Goal: Task Accomplishment & Management: Manage account settings

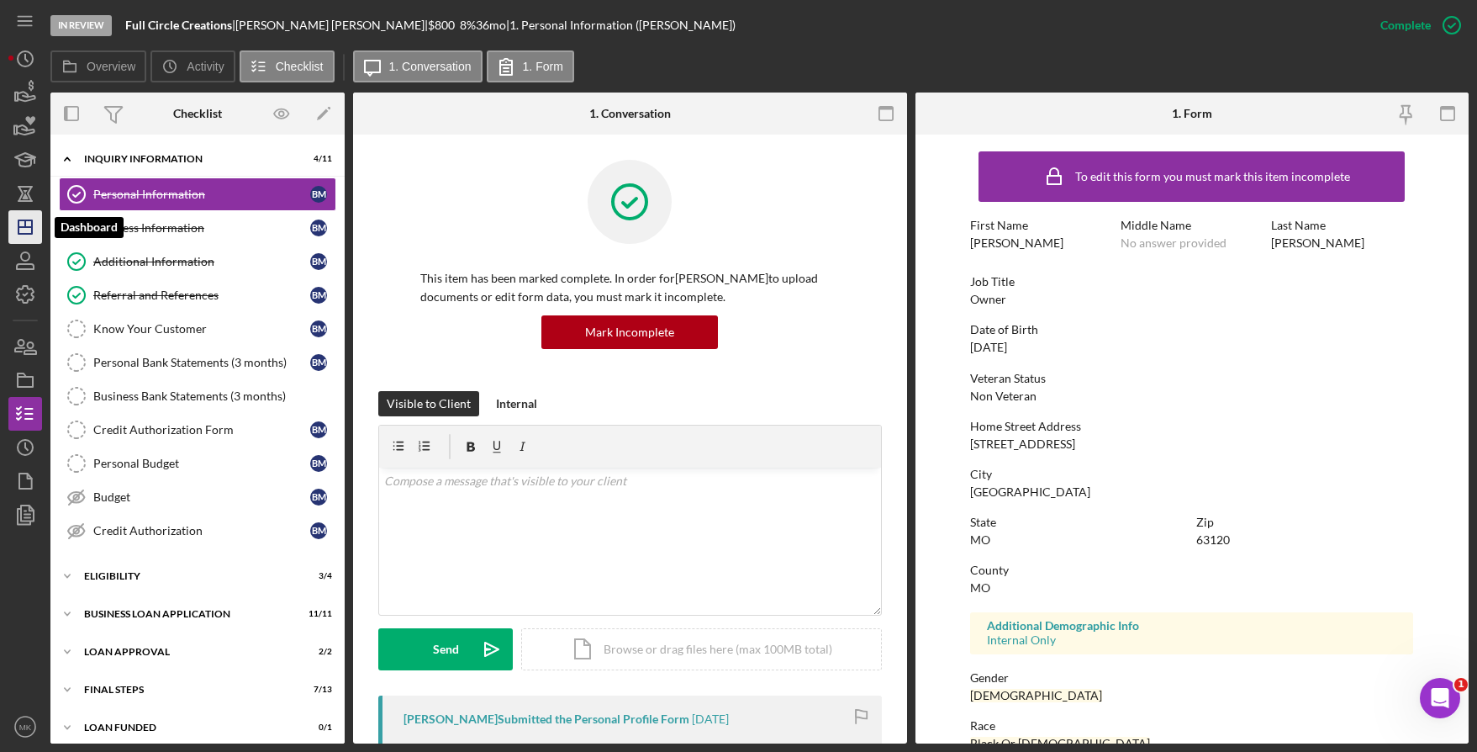
click at [32, 234] on polygon "button" at bounding box center [24, 226] width 13 height 13
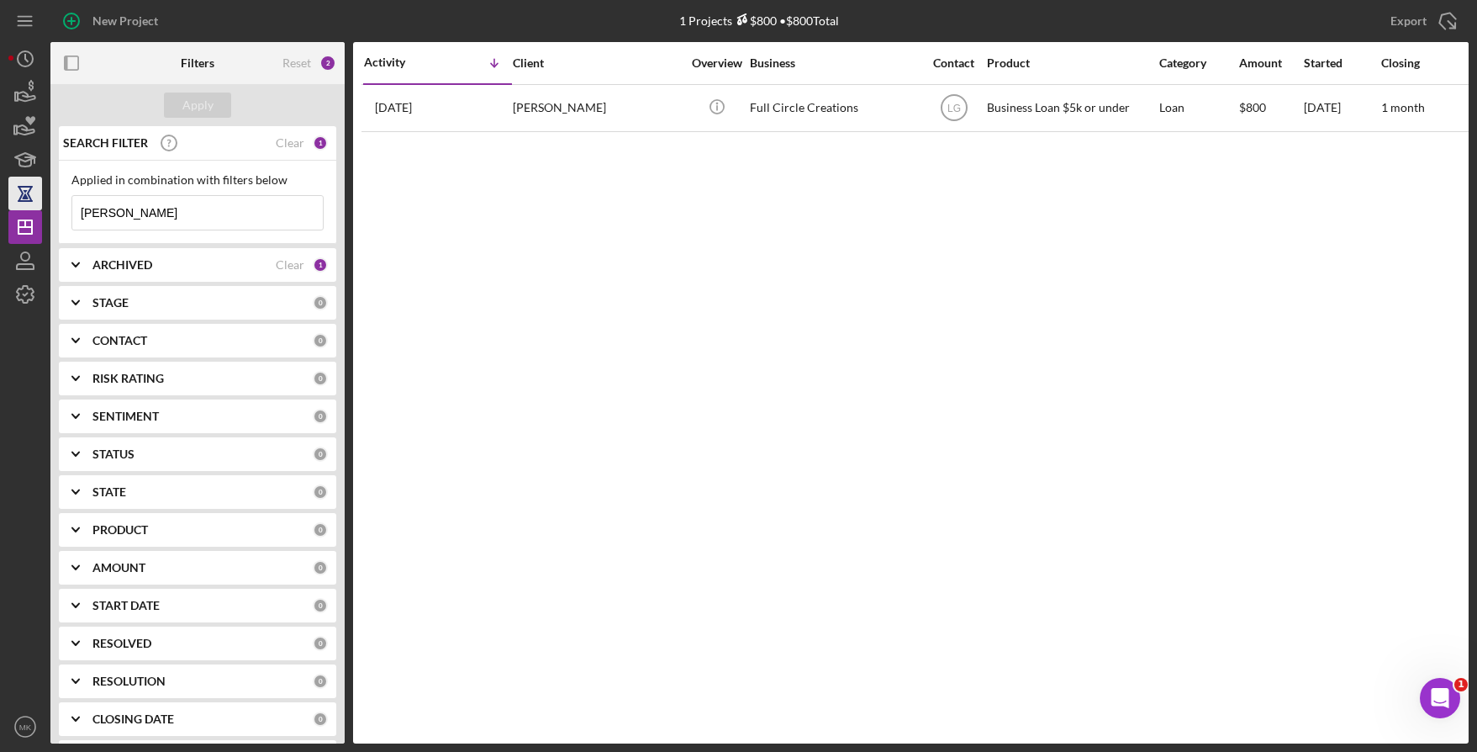
drag, startPoint x: 173, startPoint y: 210, endPoint x: 17, endPoint y: 208, distance: 156.4
click at [17, 208] on div "New Project 1 Projects $800 • $800 Total Mosby Export Icon/Export Filters Reset…" at bounding box center [738, 371] width 1460 height 743
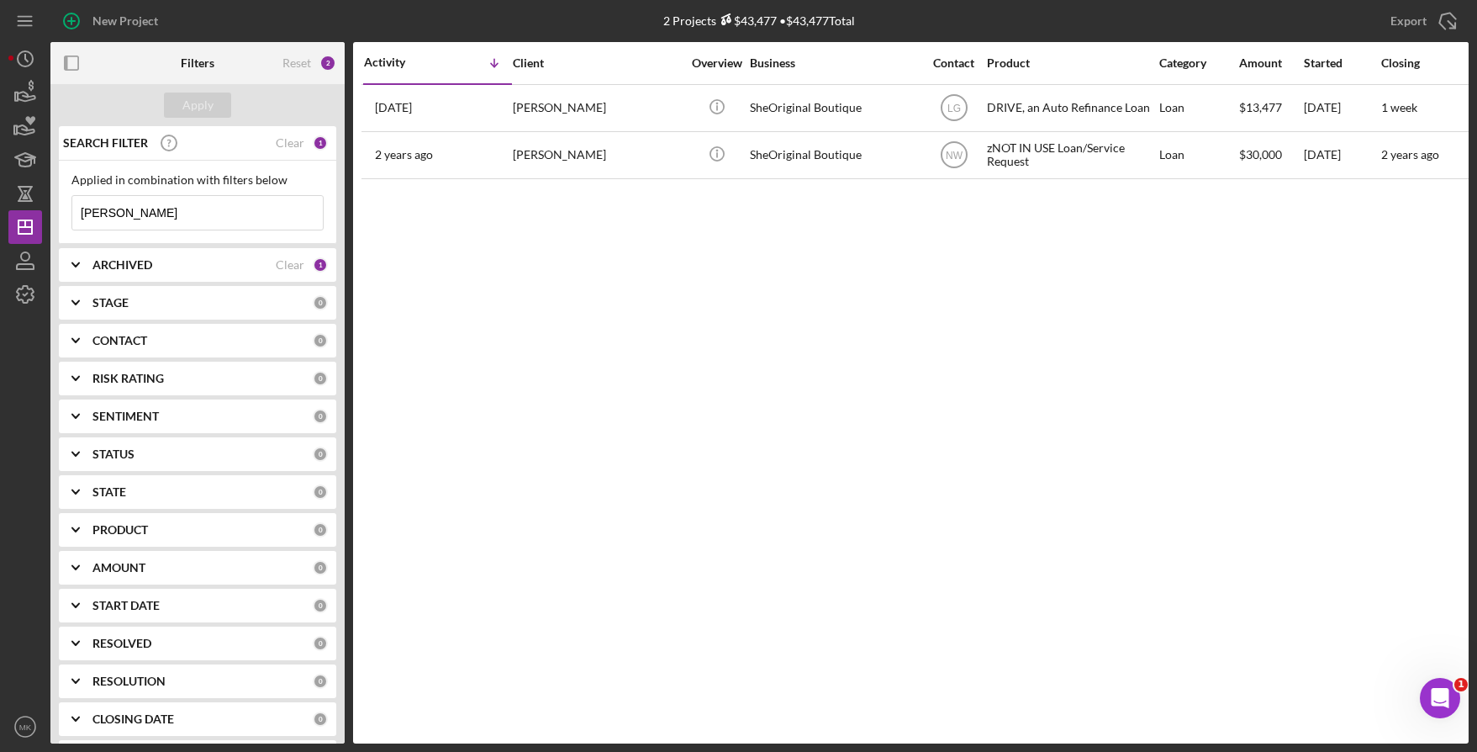
type input "Haywood"
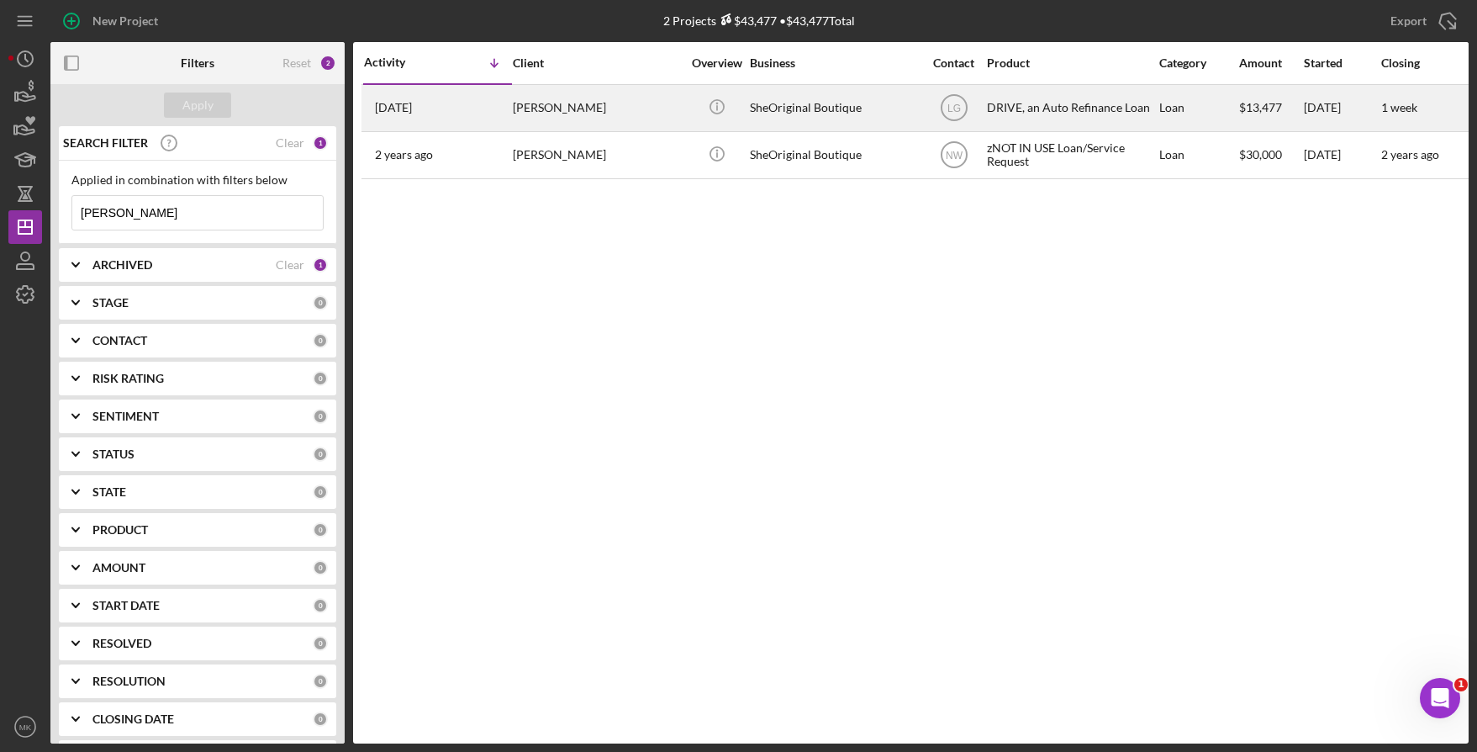
click at [568, 108] on div "Kenya Haywood" at bounding box center [597, 108] width 168 height 45
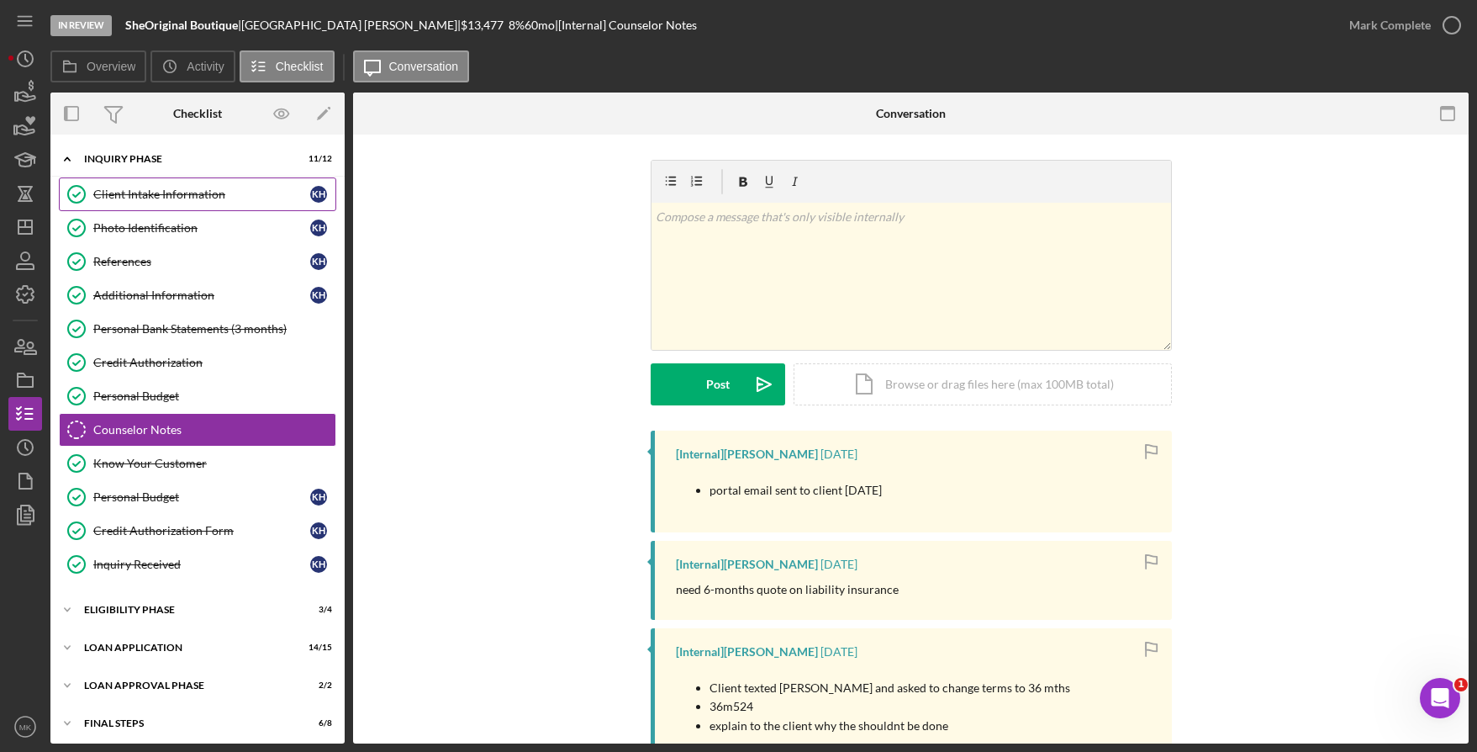
click at [177, 206] on link "Client Intake Information Client Intake Information K H" at bounding box center [197, 194] width 277 height 34
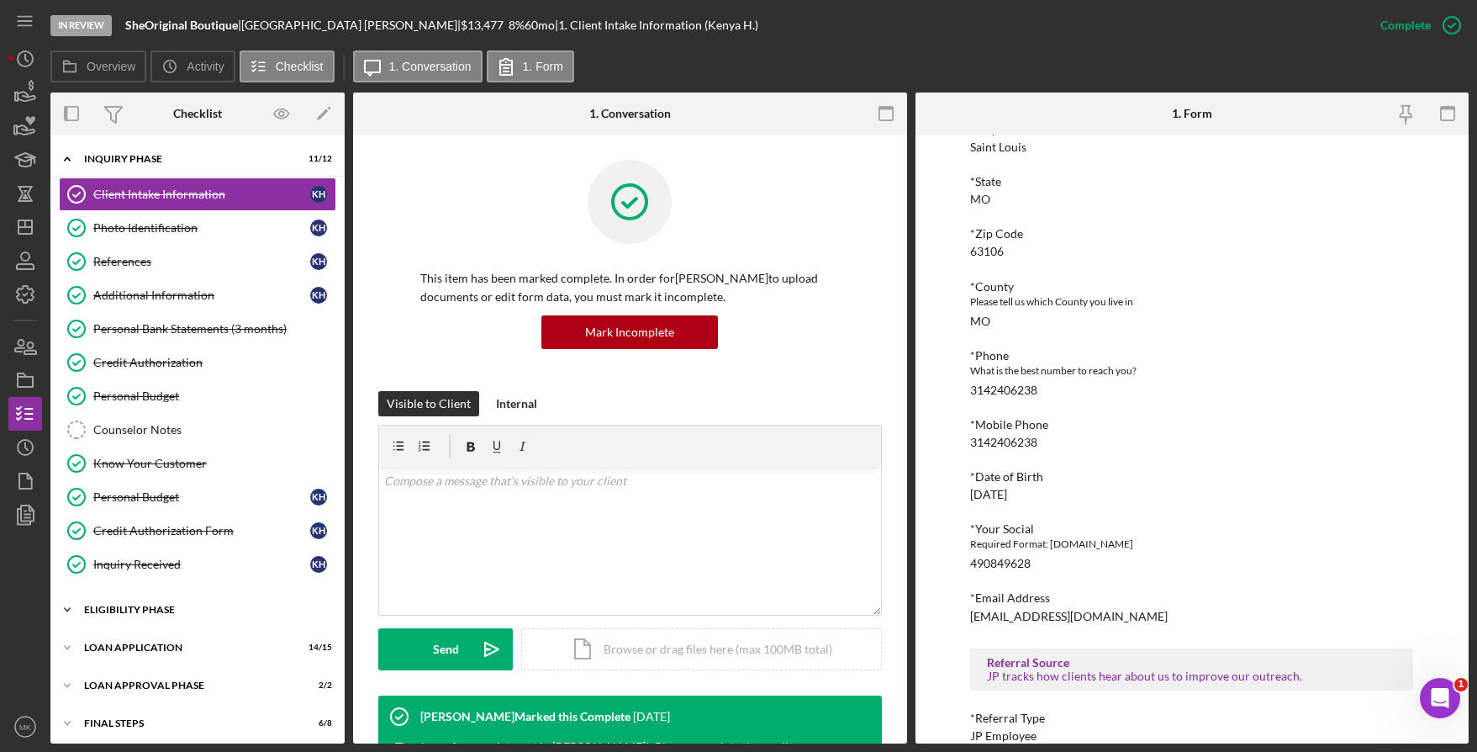
scroll to position [44, 0]
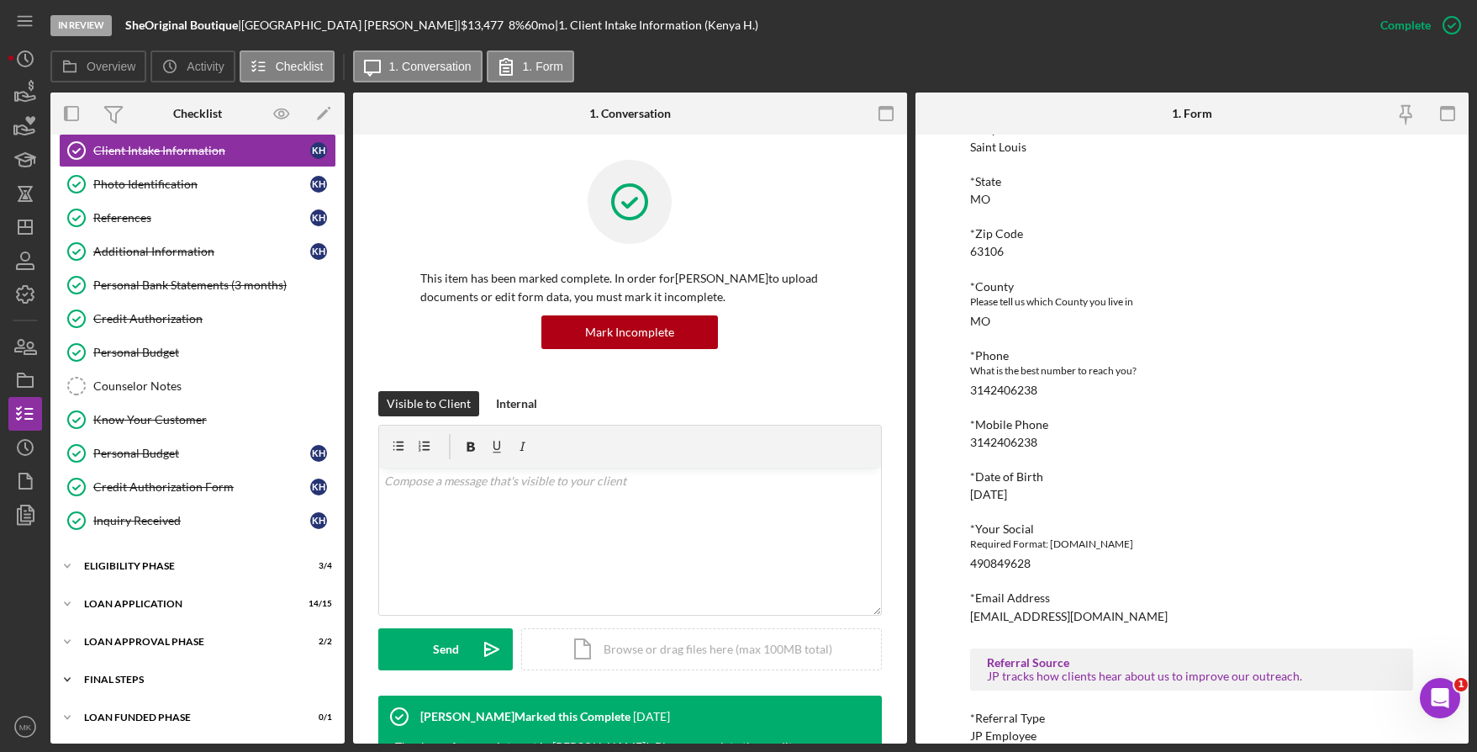
click at [90, 671] on div "Icon/Expander FINAL STEPS 6 / 8" at bounding box center [197, 679] width 294 height 34
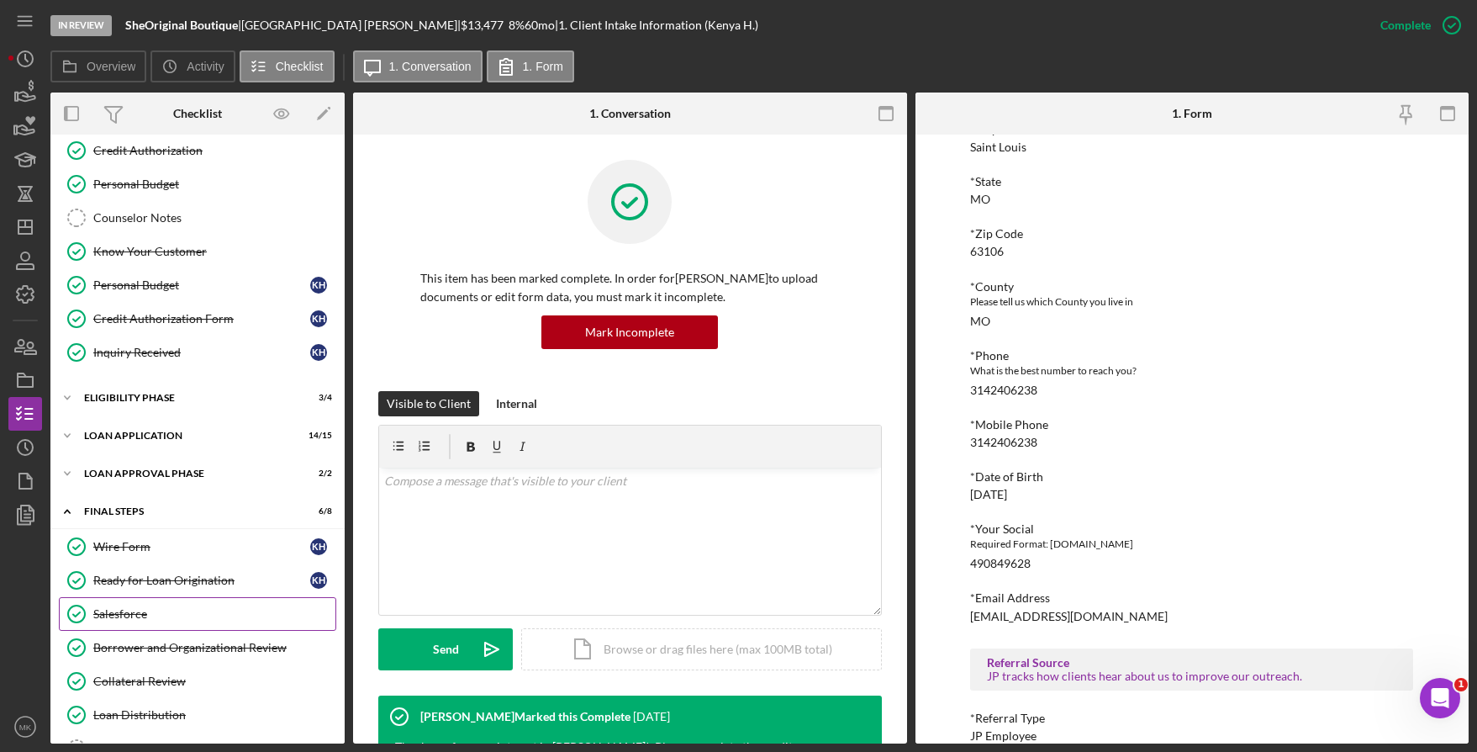
scroll to position [296, 0]
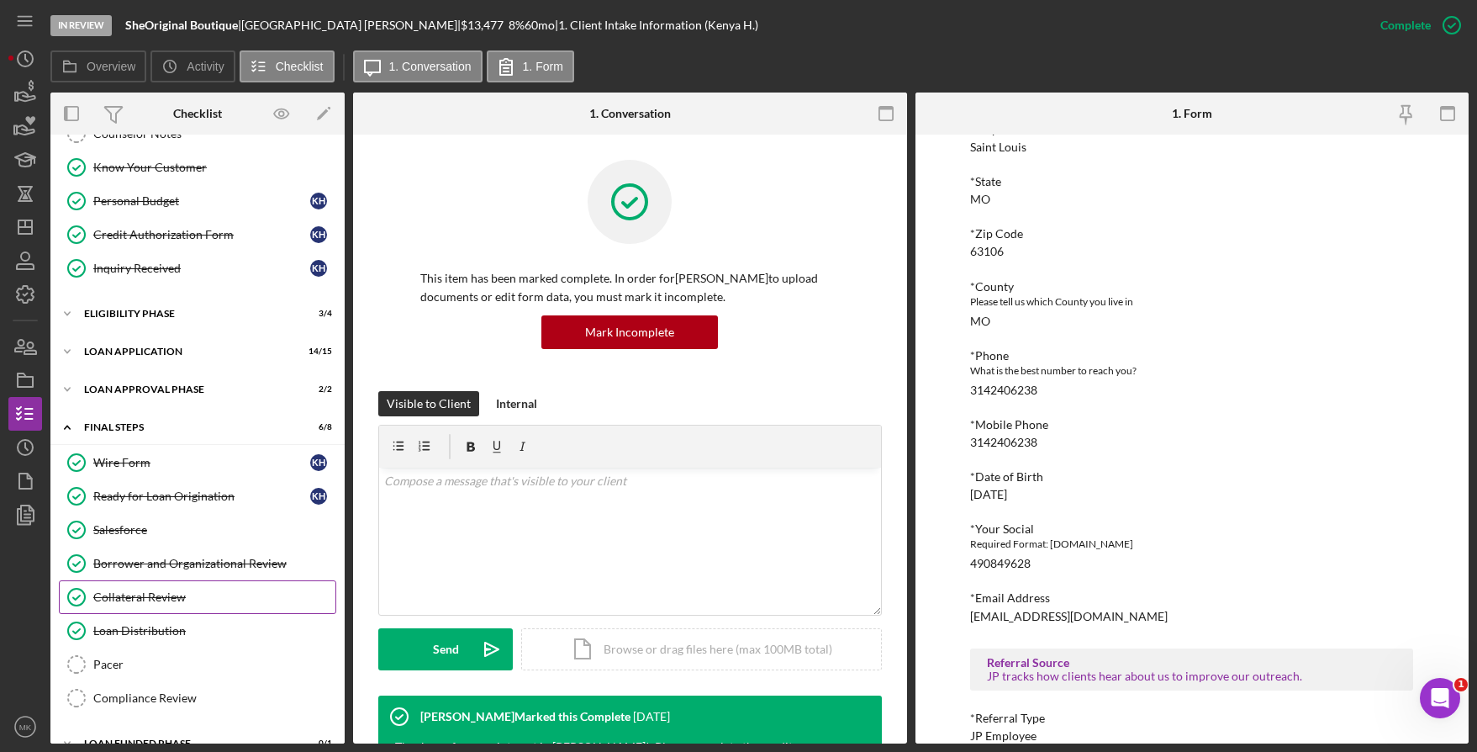
click at [166, 596] on div "Collateral Review" at bounding box center [214, 596] width 242 height 13
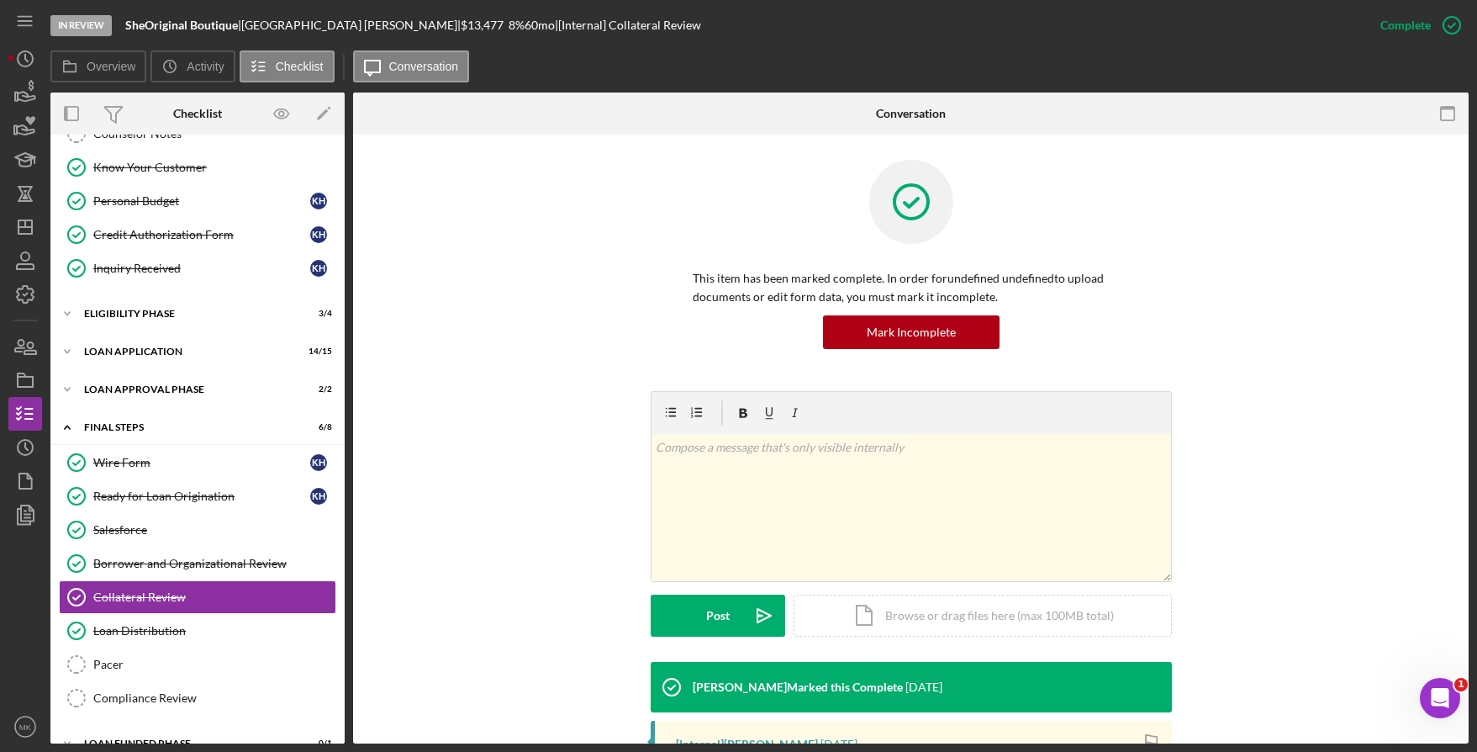
scroll to position [282, 0]
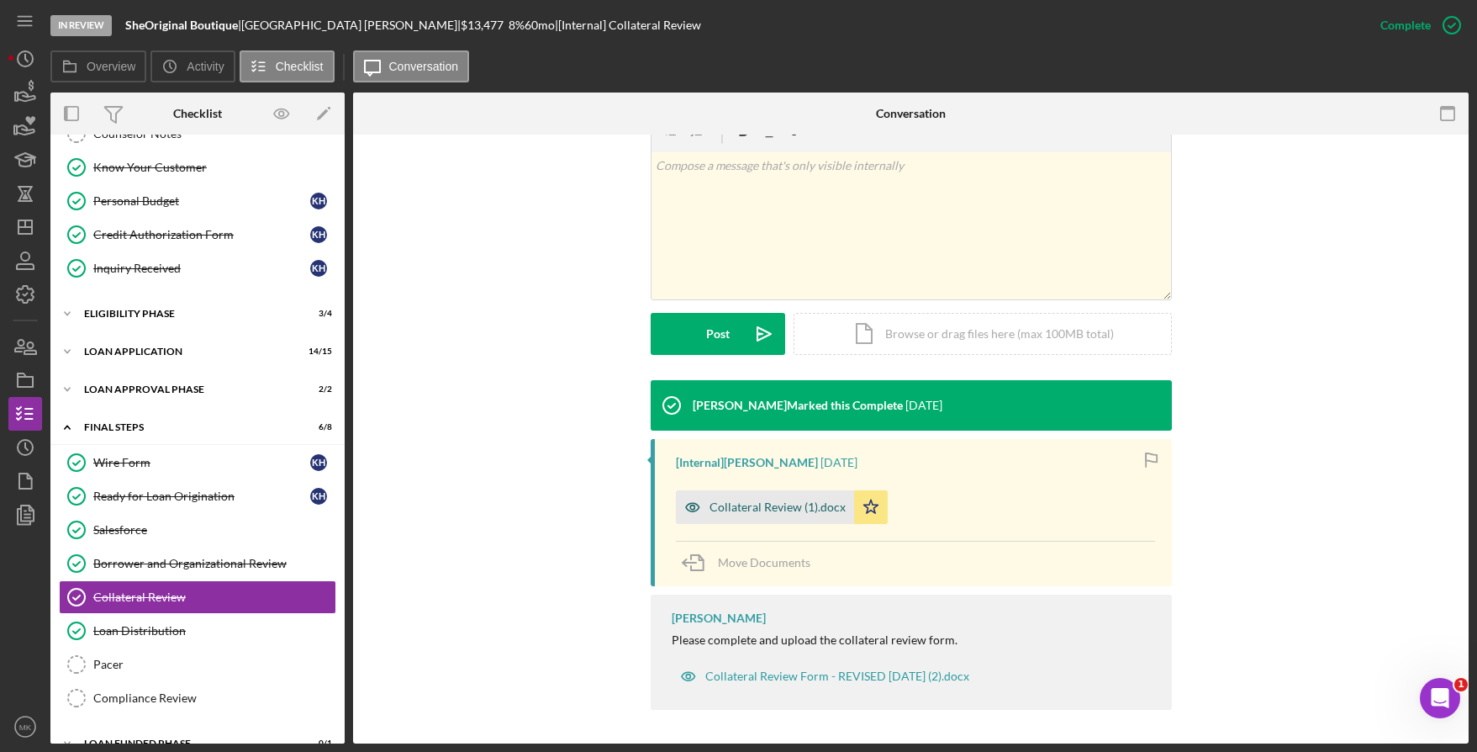
click at [764, 510] on div "Collateral Review (1).docx" at bounding box center [778, 506] width 136 height 13
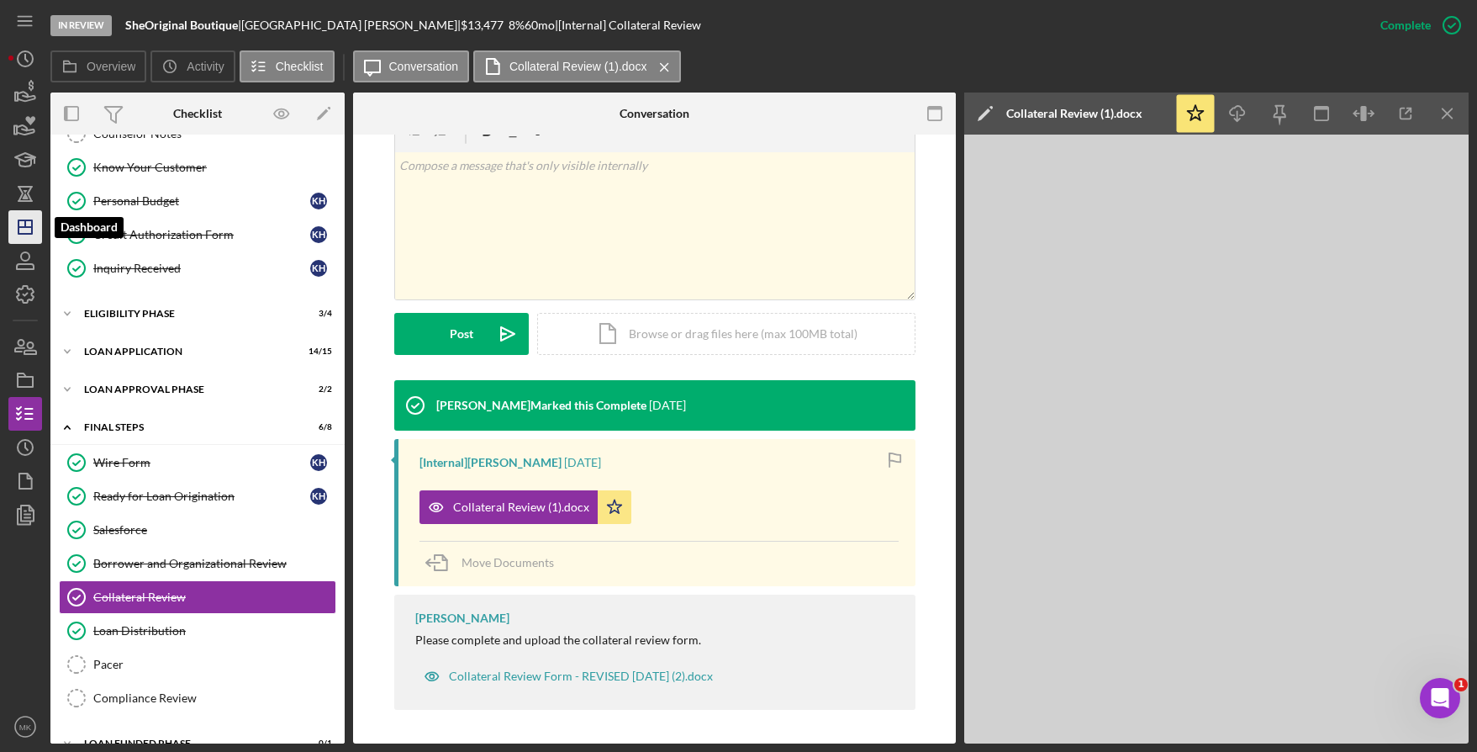
drag, startPoint x: 22, startPoint y: 242, endPoint x: 29, endPoint y: 236, distance: 8.9
click at [22, 242] on icon "Icon/Dashboard" at bounding box center [25, 227] width 42 height 42
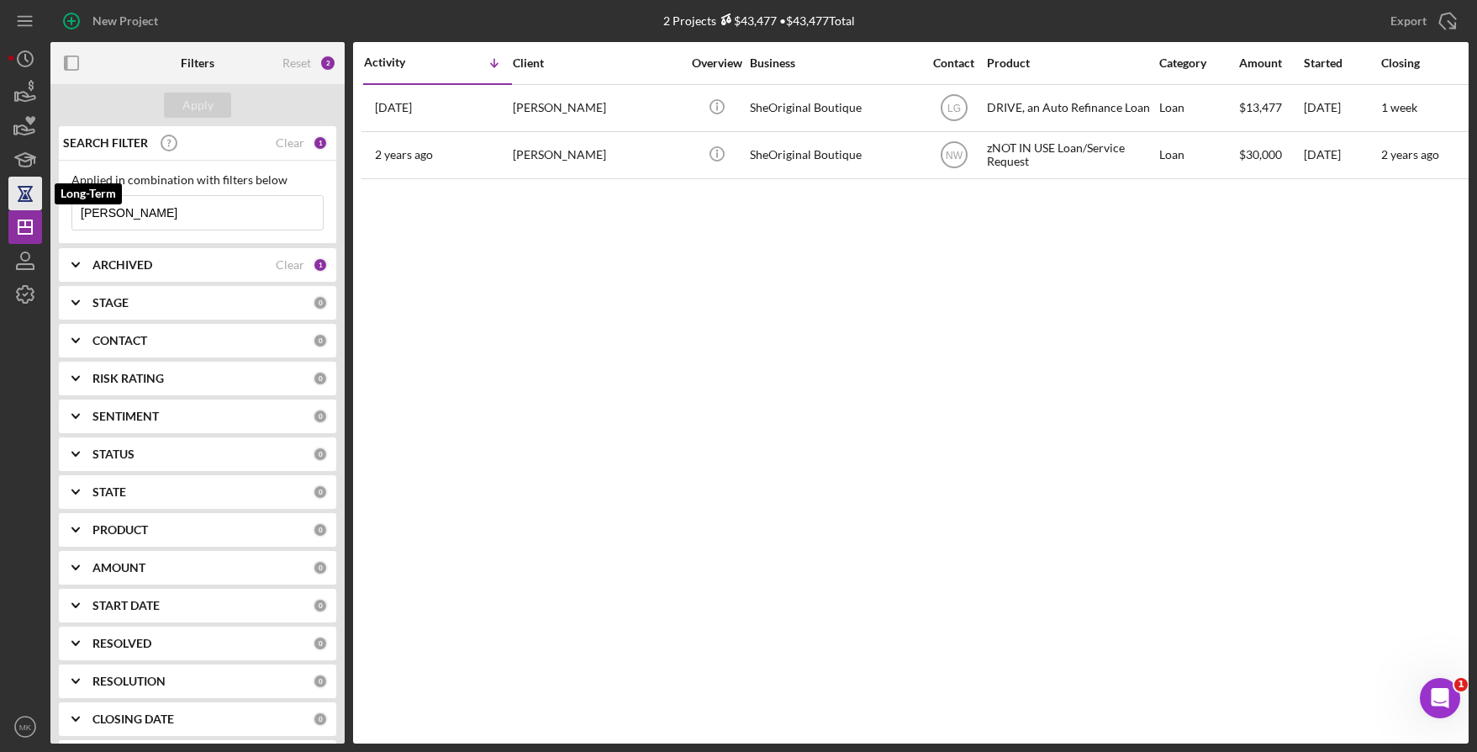
drag, startPoint x: 143, startPoint y: 209, endPoint x: 11, endPoint y: 209, distance: 132.0
click at [11, 209] on div "New Project 2 Projects $43,477 • $43,477 Total Haywood Export Icon/Export Filte…" at bounding box center [738, 371] width 1460 height 743
type input "Payne"
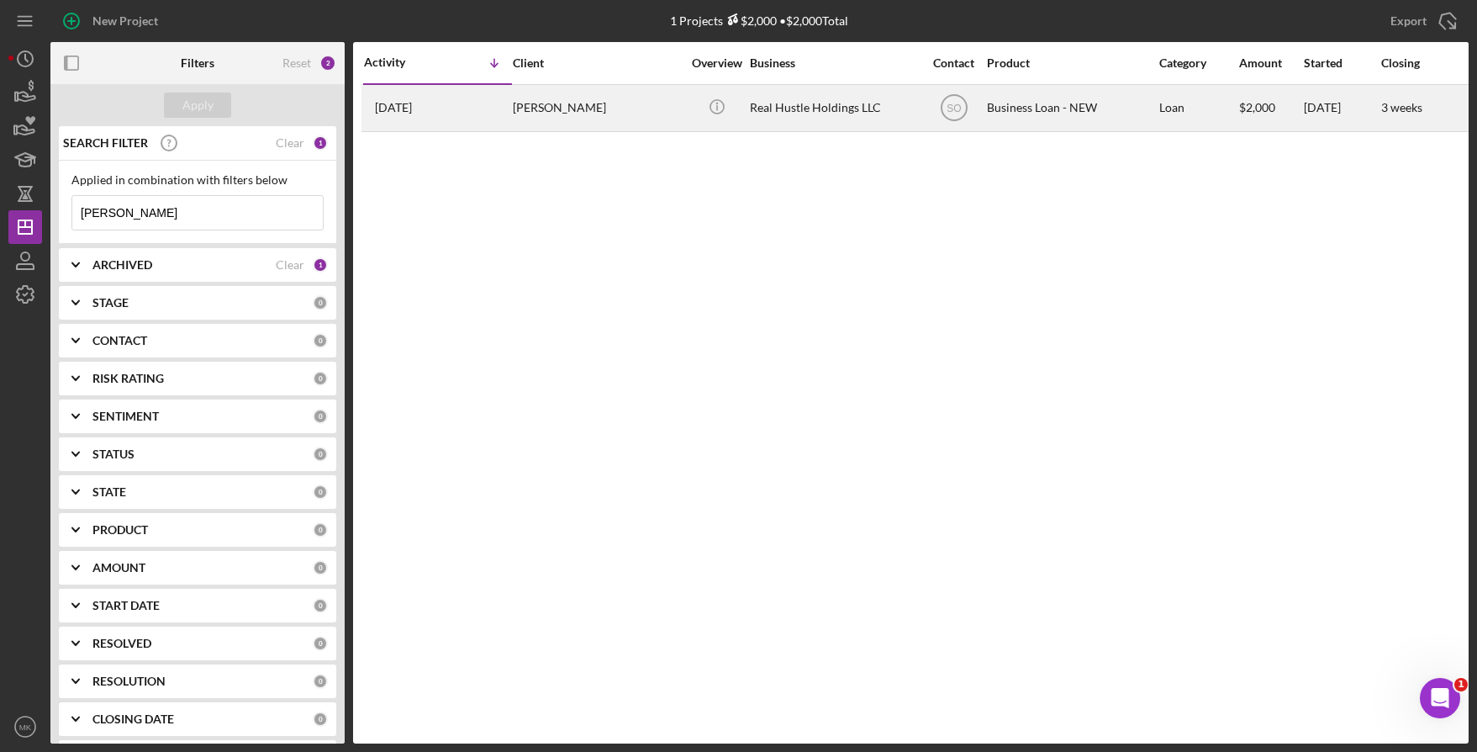
click at [587, 103] on div "[PERSON_NAME]" at bounding box center [597, 108] width 168 height 45
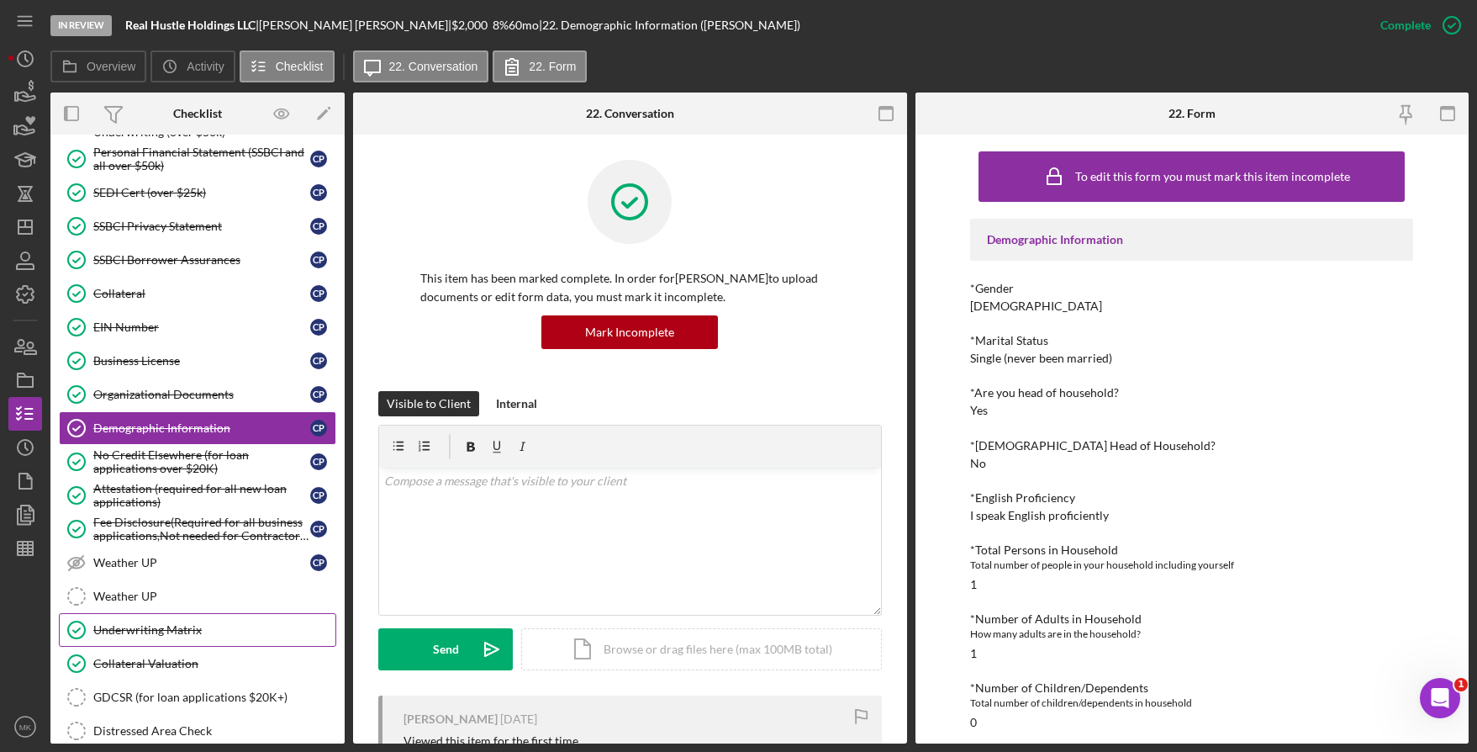
scroll to position [296, 0]
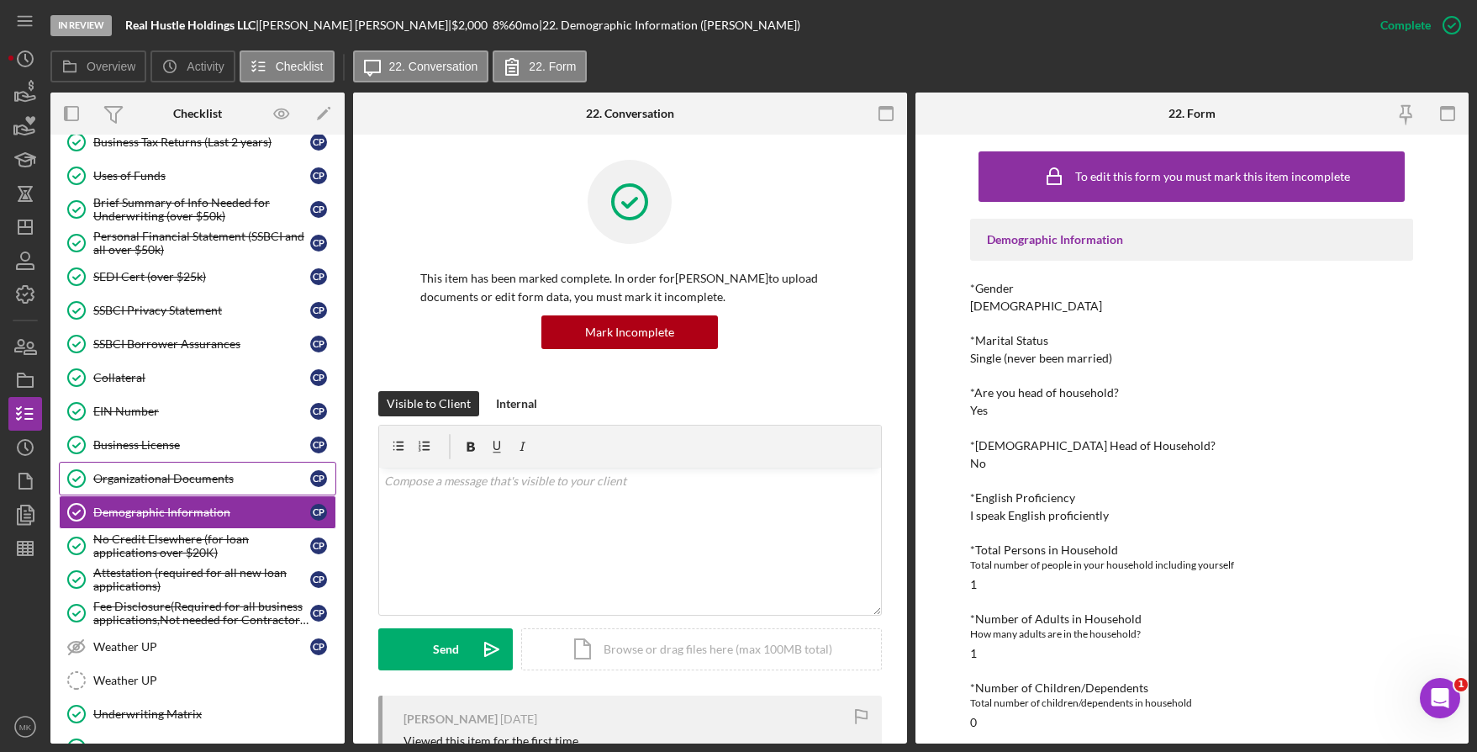
drag, startPoint x: 145, startPoint y: 469, endPoint x: 156, endPoint y: 467, distance: 11.2
click at [145, 469] on link "Organizational Documents Organizational Documents C P" at bounding box center [197, 479] width 277 height 34
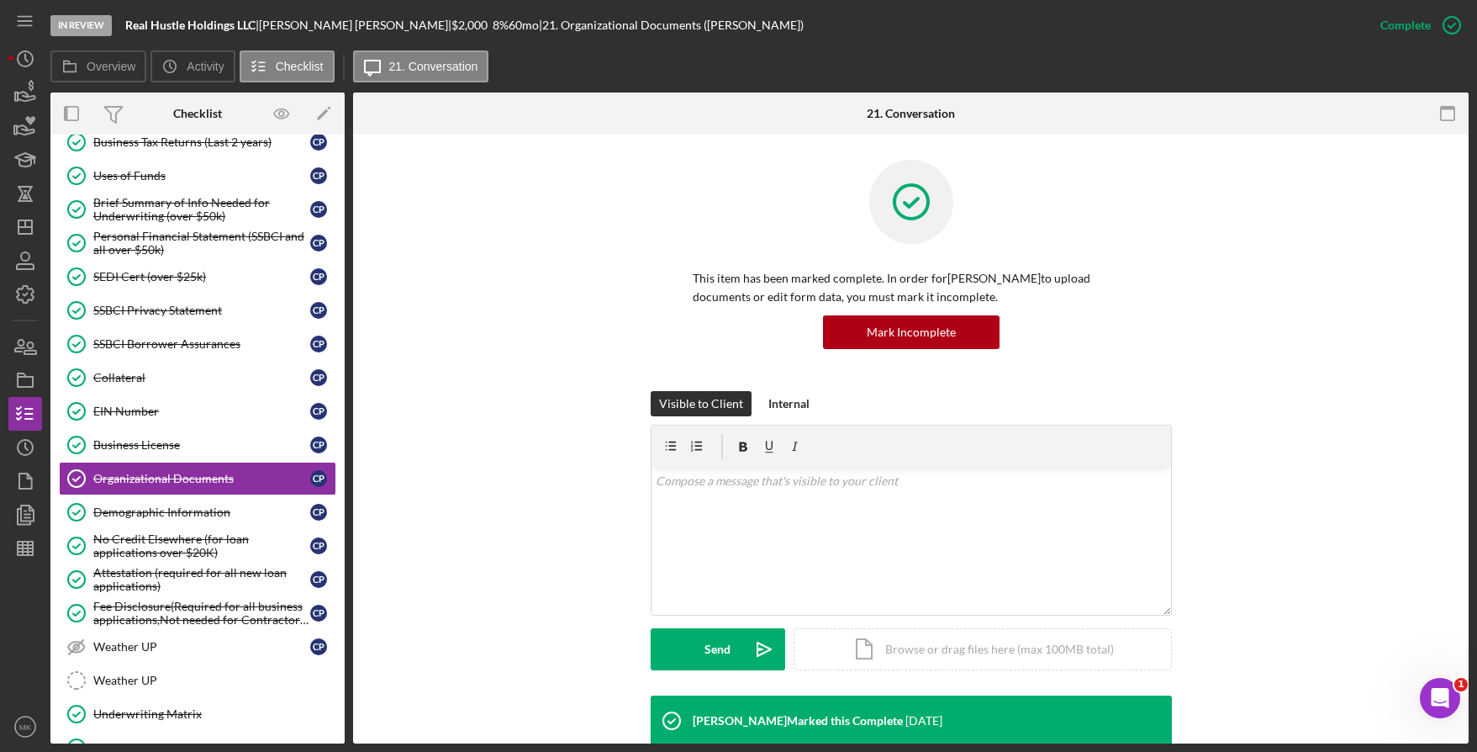
scroll to position [504, 0]
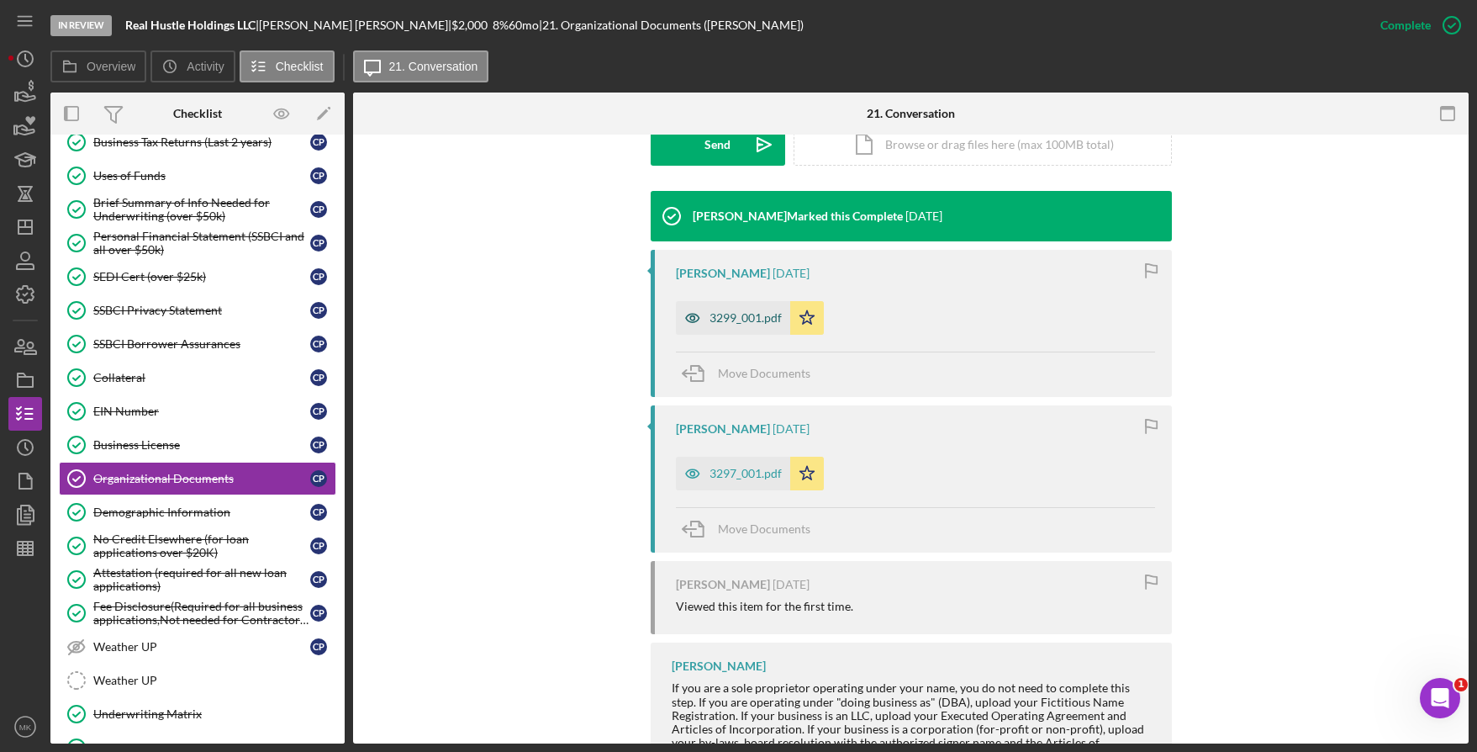
click at [741, 321] on div "3299_001.pdf" at bounding box center [746, 317] width 72 height 13
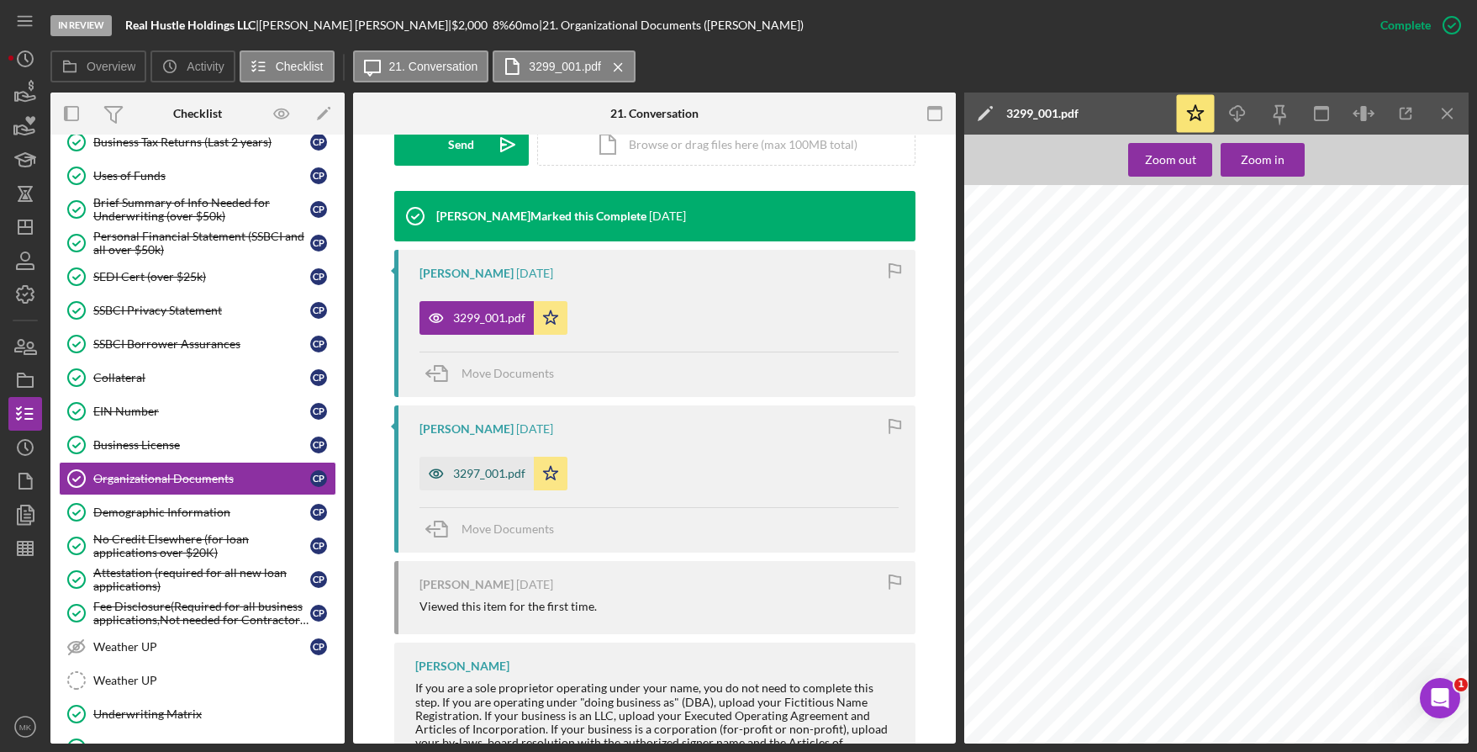
click at [454, 483] on div "3297_001.pdf" at bounding box center [477, 474] width 114 height 34
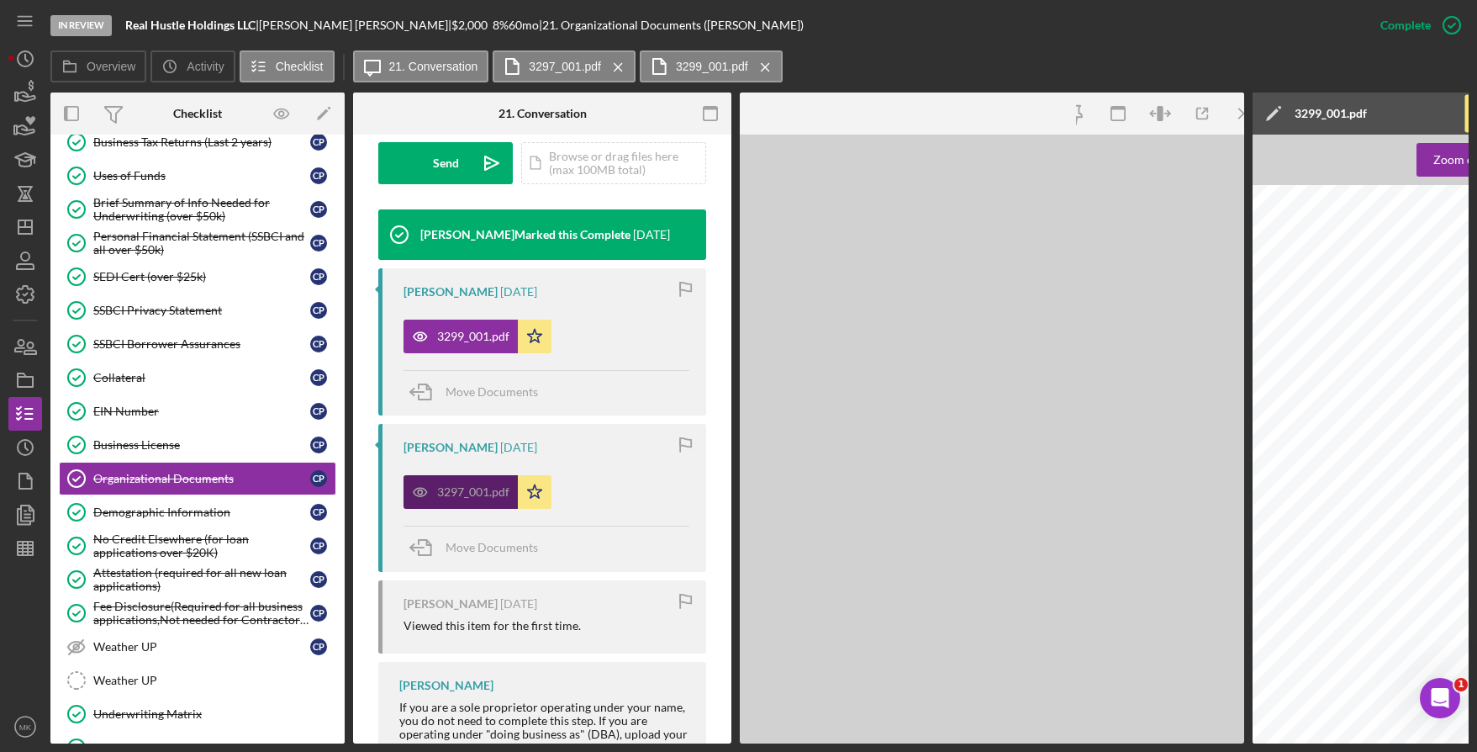
scroll to position [523, 0]
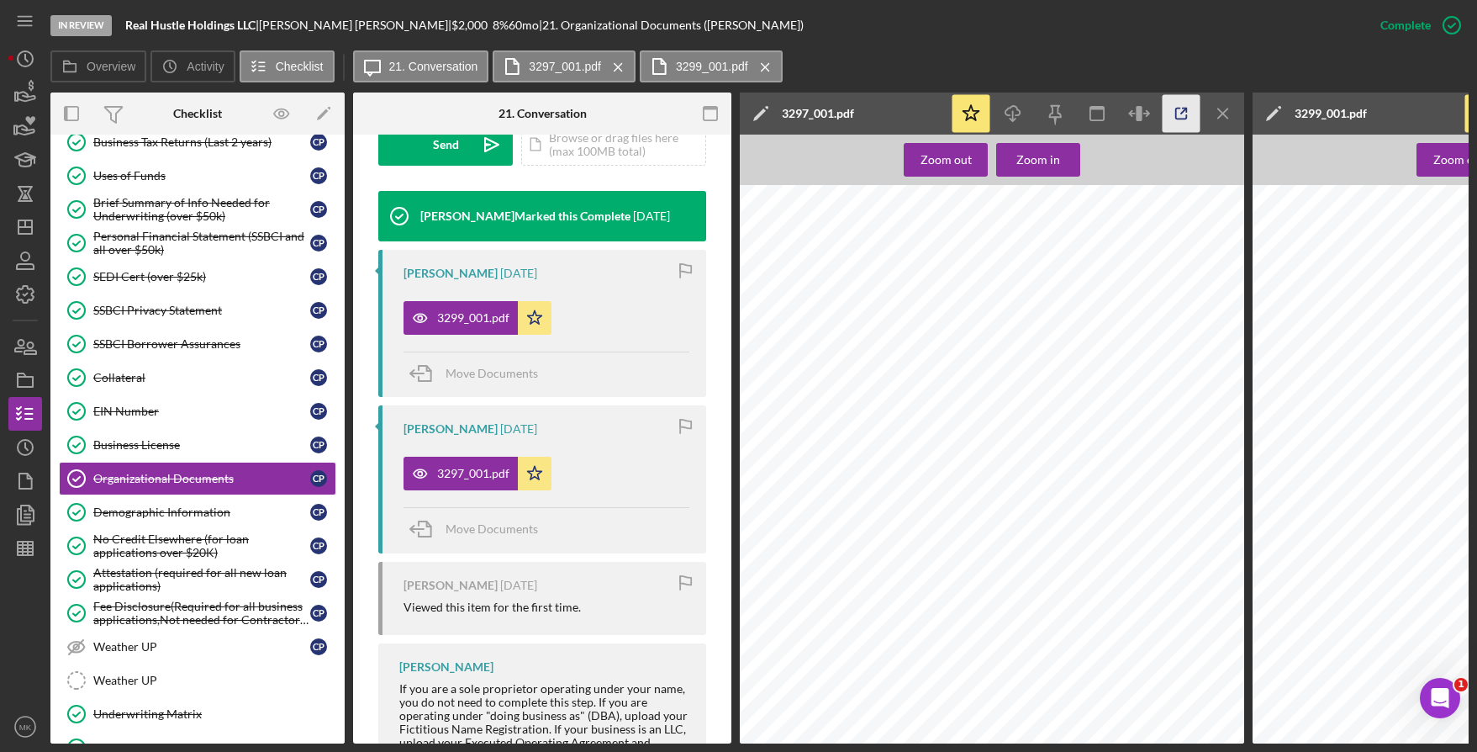
click at [1187, 118] on icon "button" at bounding box center [1181, 113] width 11 height 11
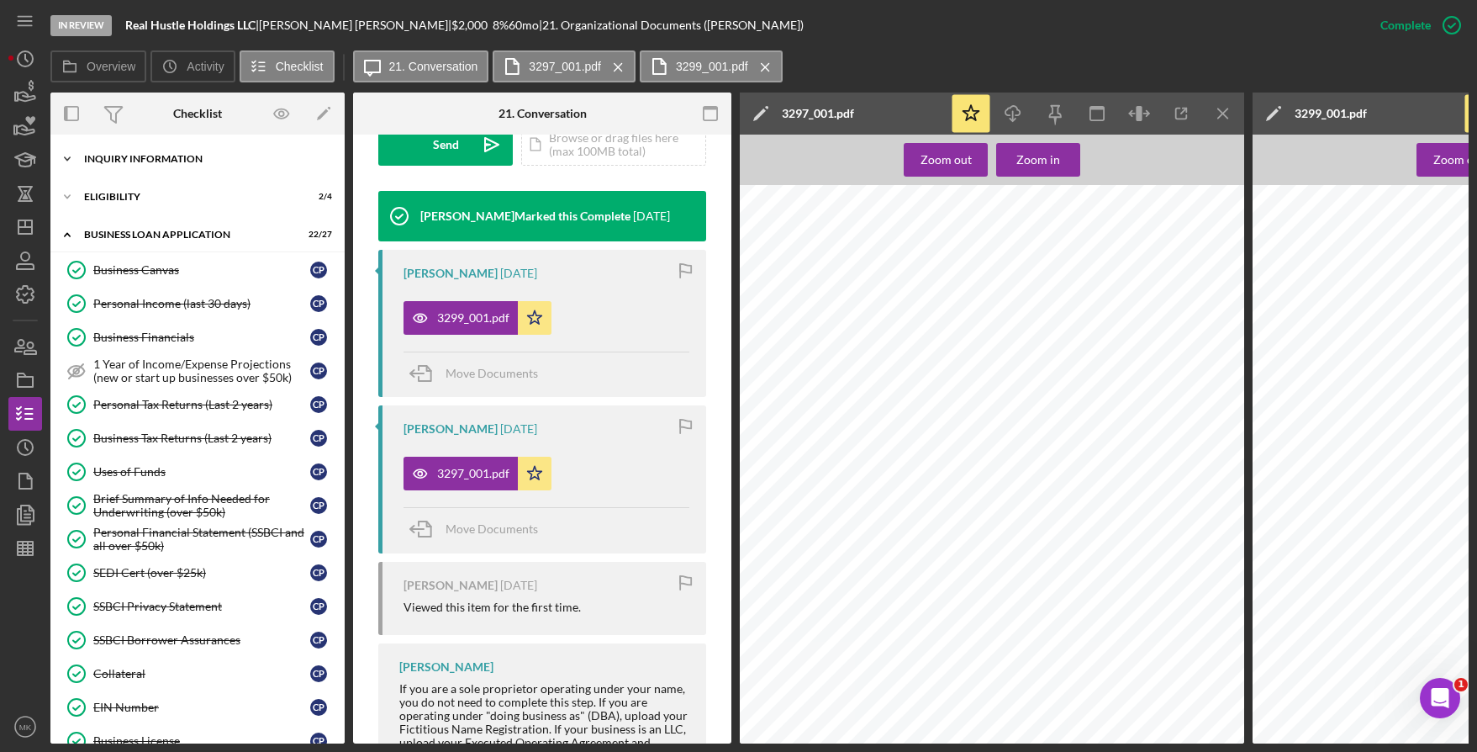
click at [167, 162] on div "INQUIRY INFORMATION" at bounding box center [204, 159] width 240 height 10
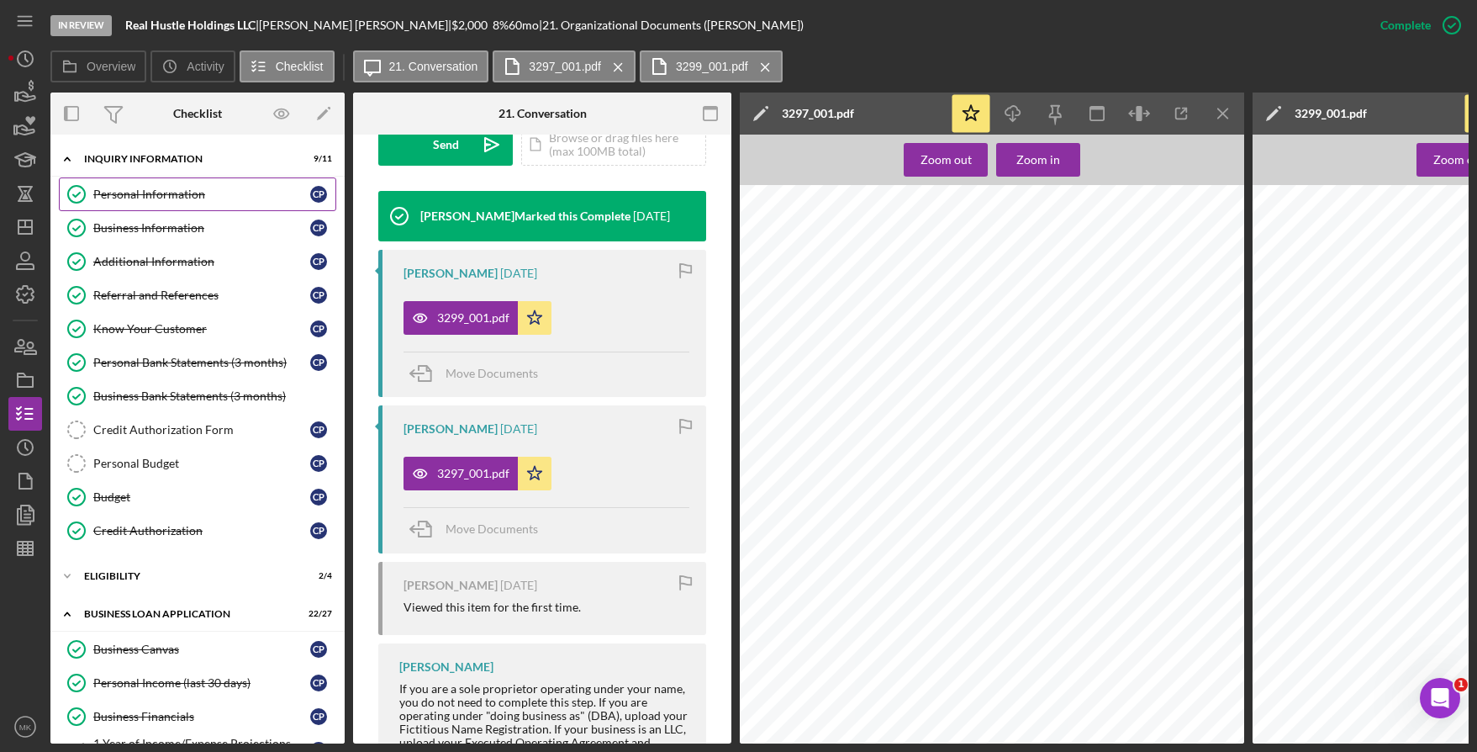
click at [158, 191] on div "Personal Information" at bounding box center [201, 193] width 217 height 13
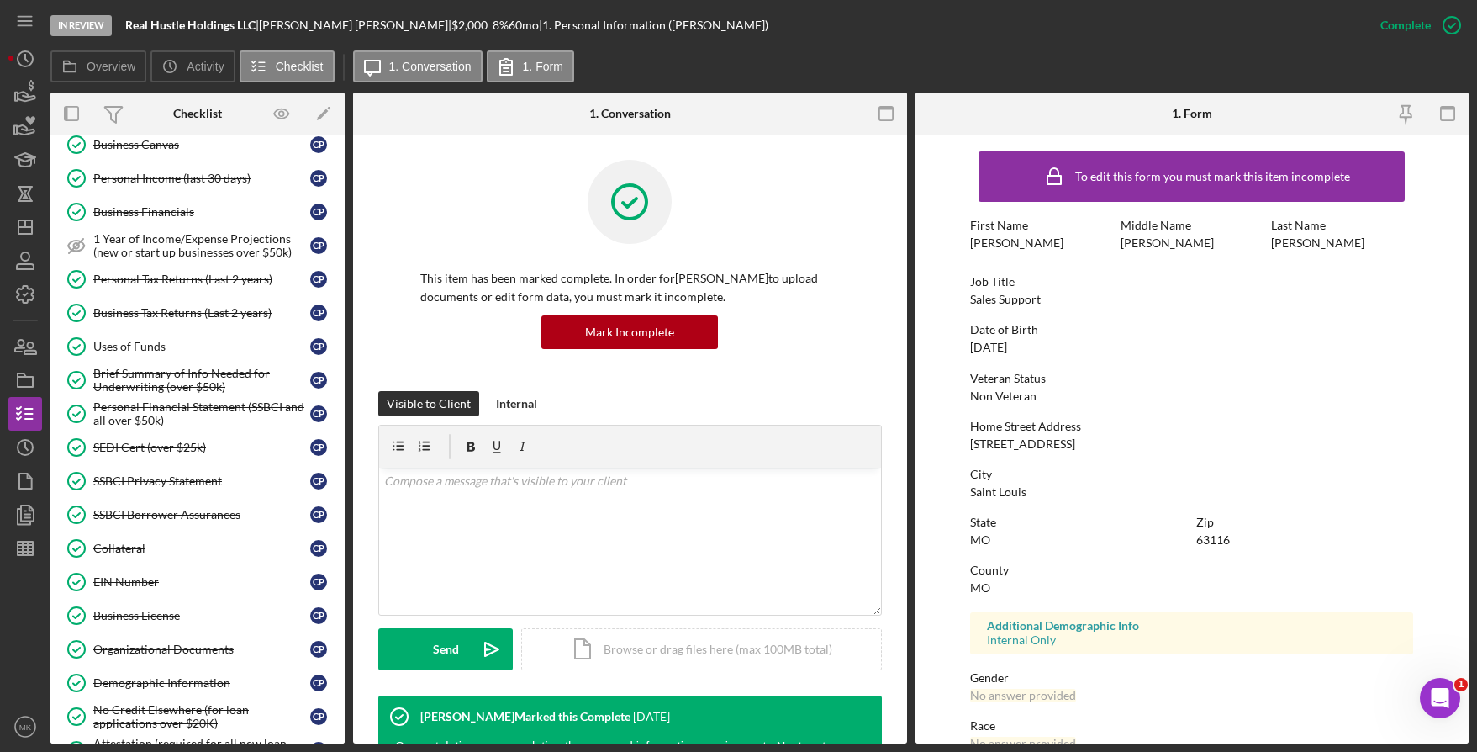
scroll to position [927, 0]
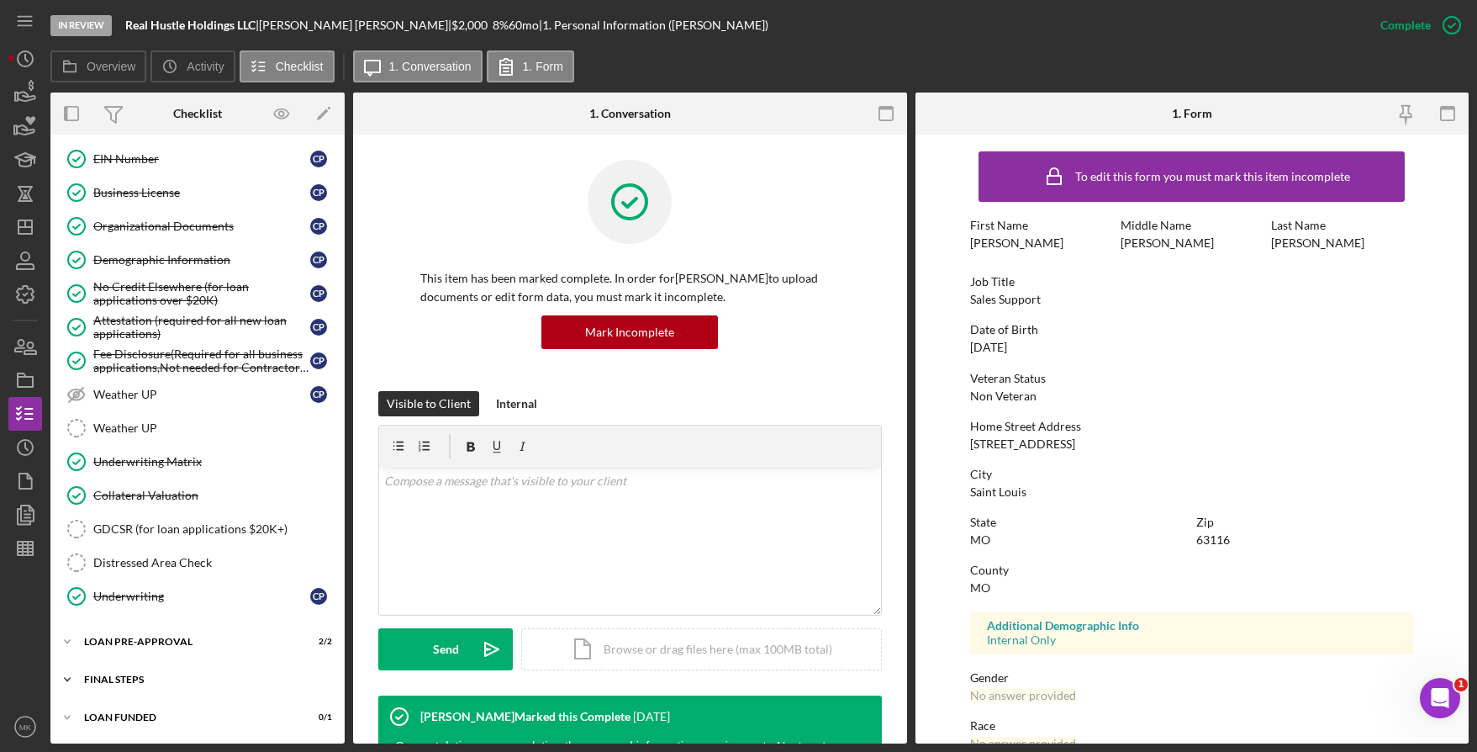
click at [132, 678] on div "FINAL STEPS" at bounding box center [204, 679] width 240 height 10
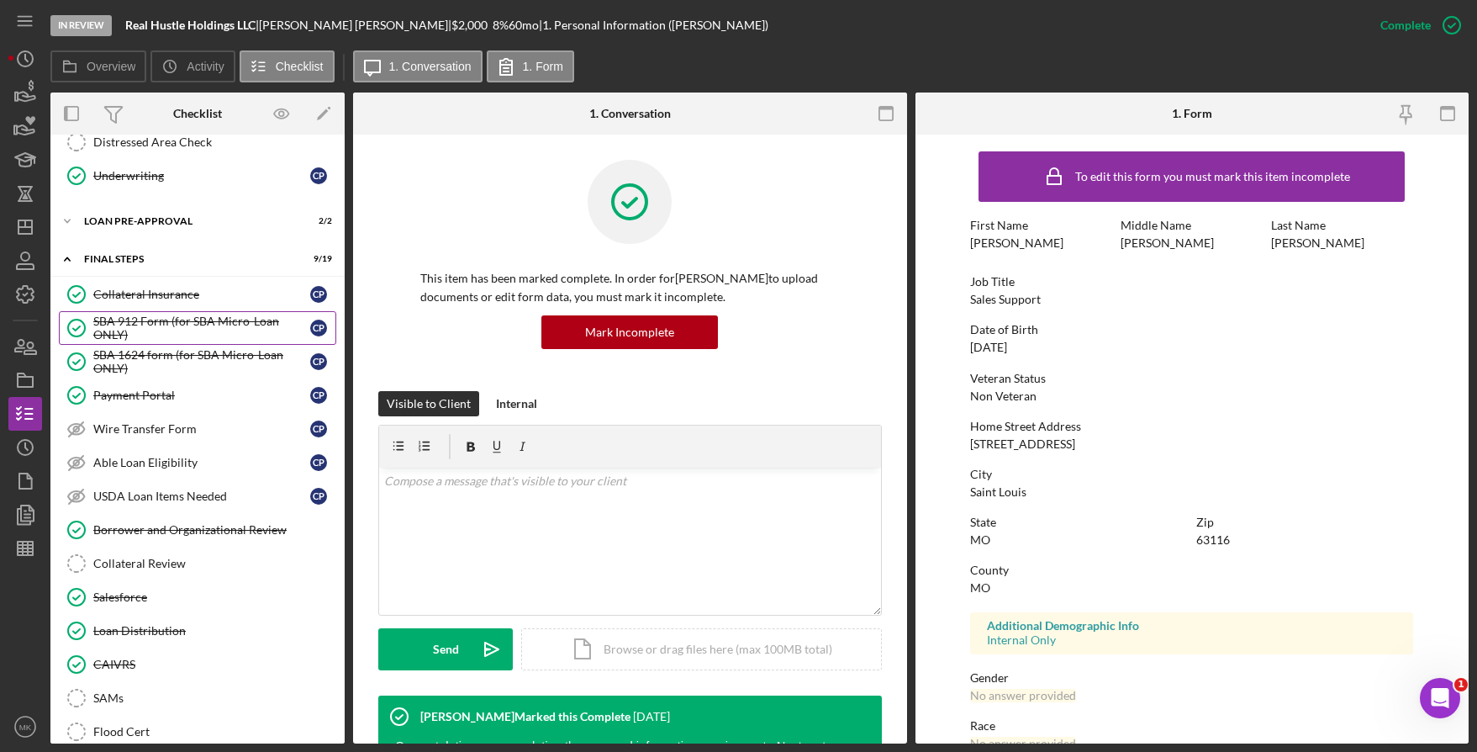
click at [182, 322] on div "SBA 912 Form (for SBA Micro-Loan ONLY)" at bounding box center [201, 327] width 217 height 27
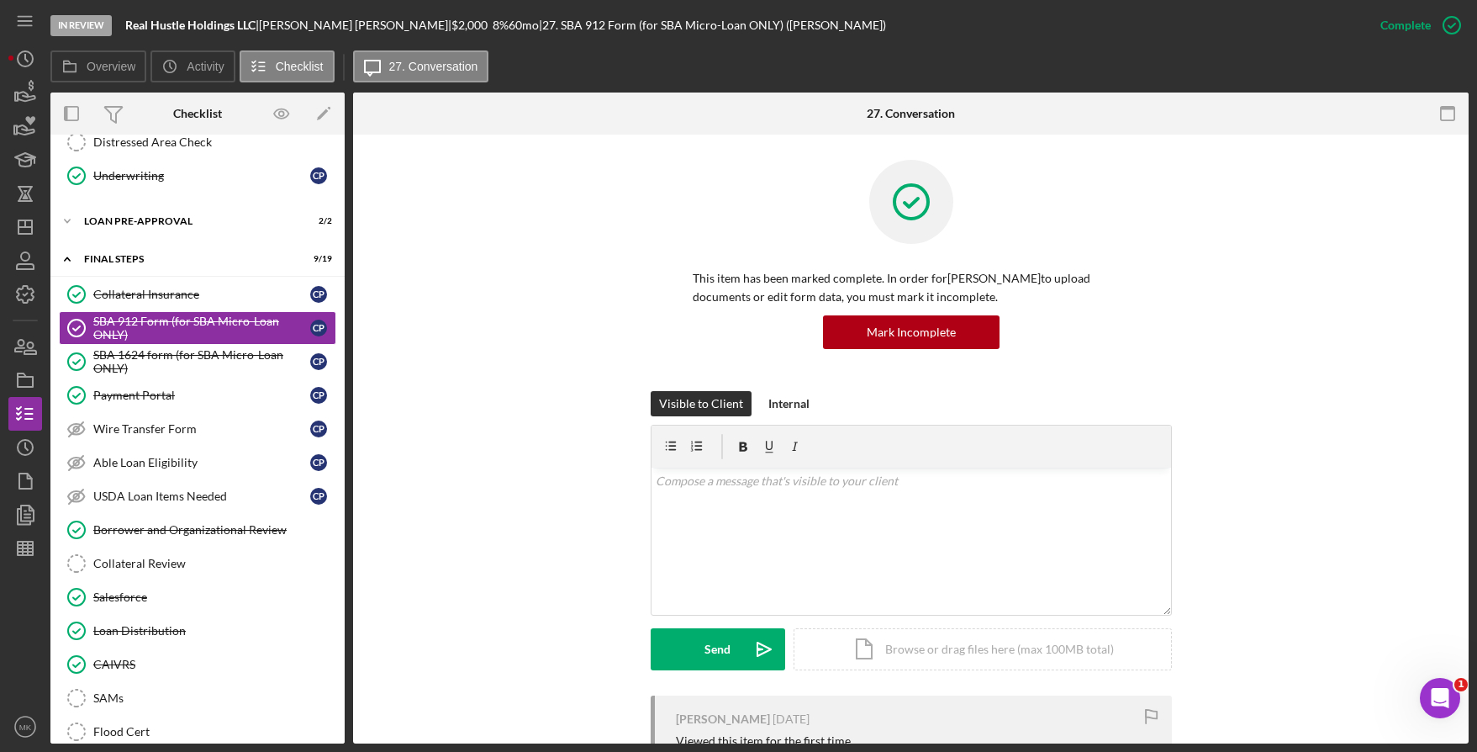
scroll to position [397, 0]
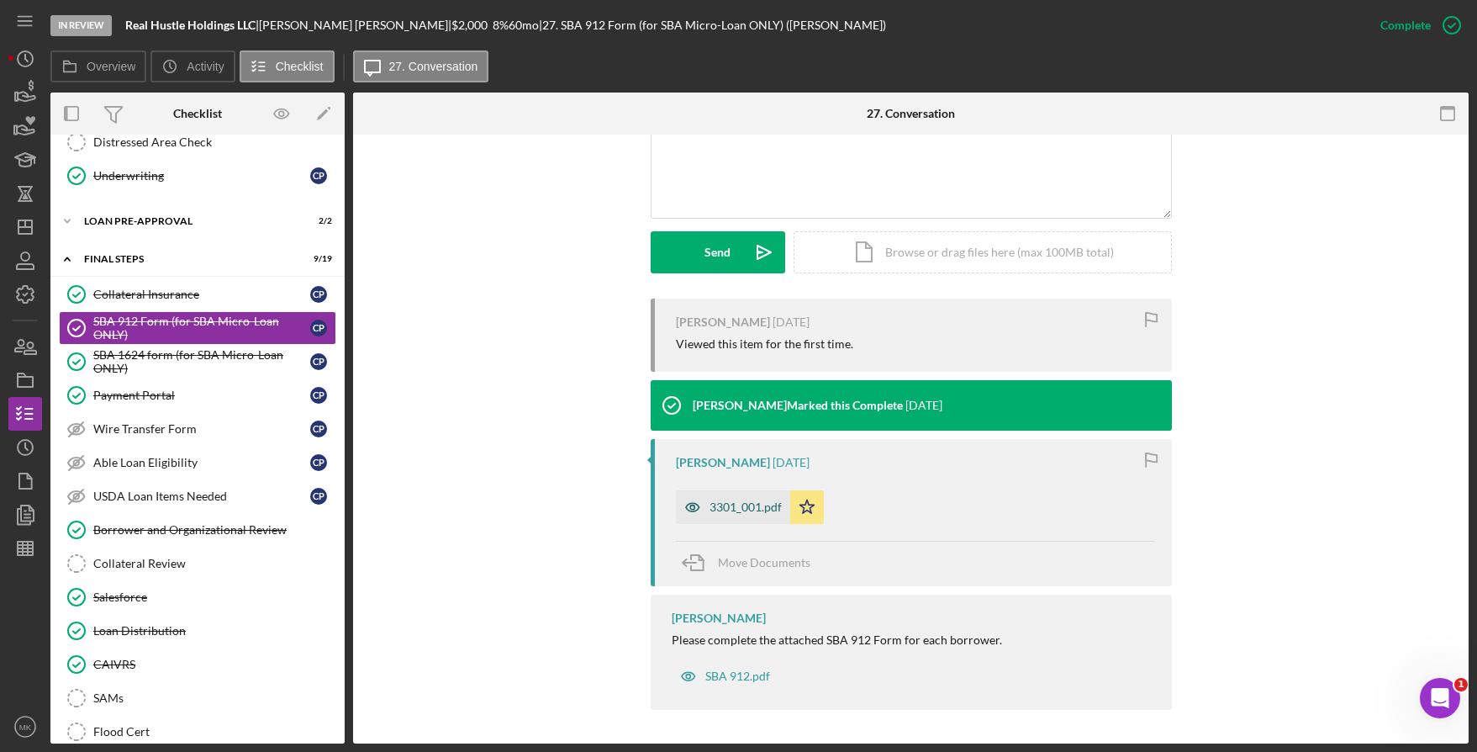
click at [741, 497] on div "3301_001.pdf" at bounding box center [733, 507] width 114 height 34
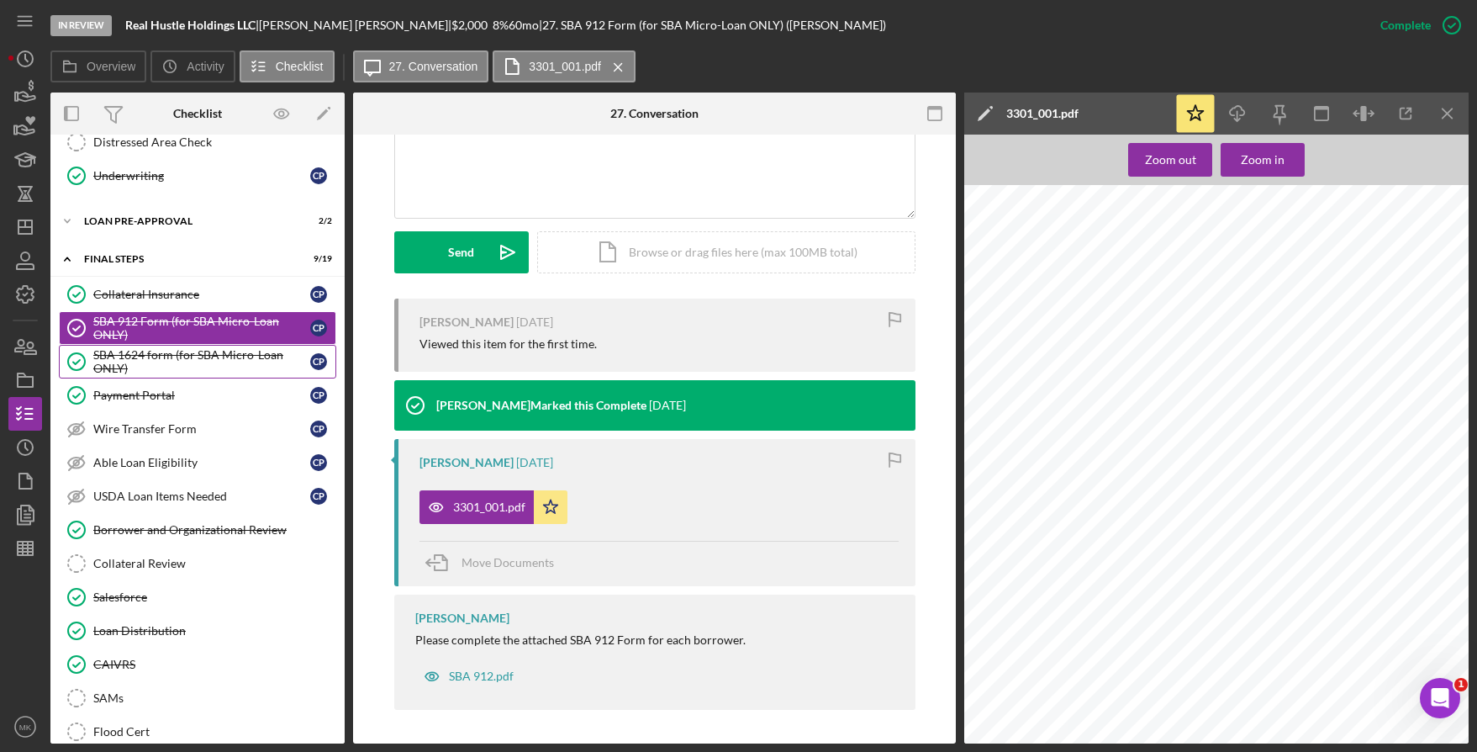
click at [181, 365] on div "SBA 1624 form (for SBA Micro-Loan ONLY)" at bounding box center [201, 361] width 217 height 27
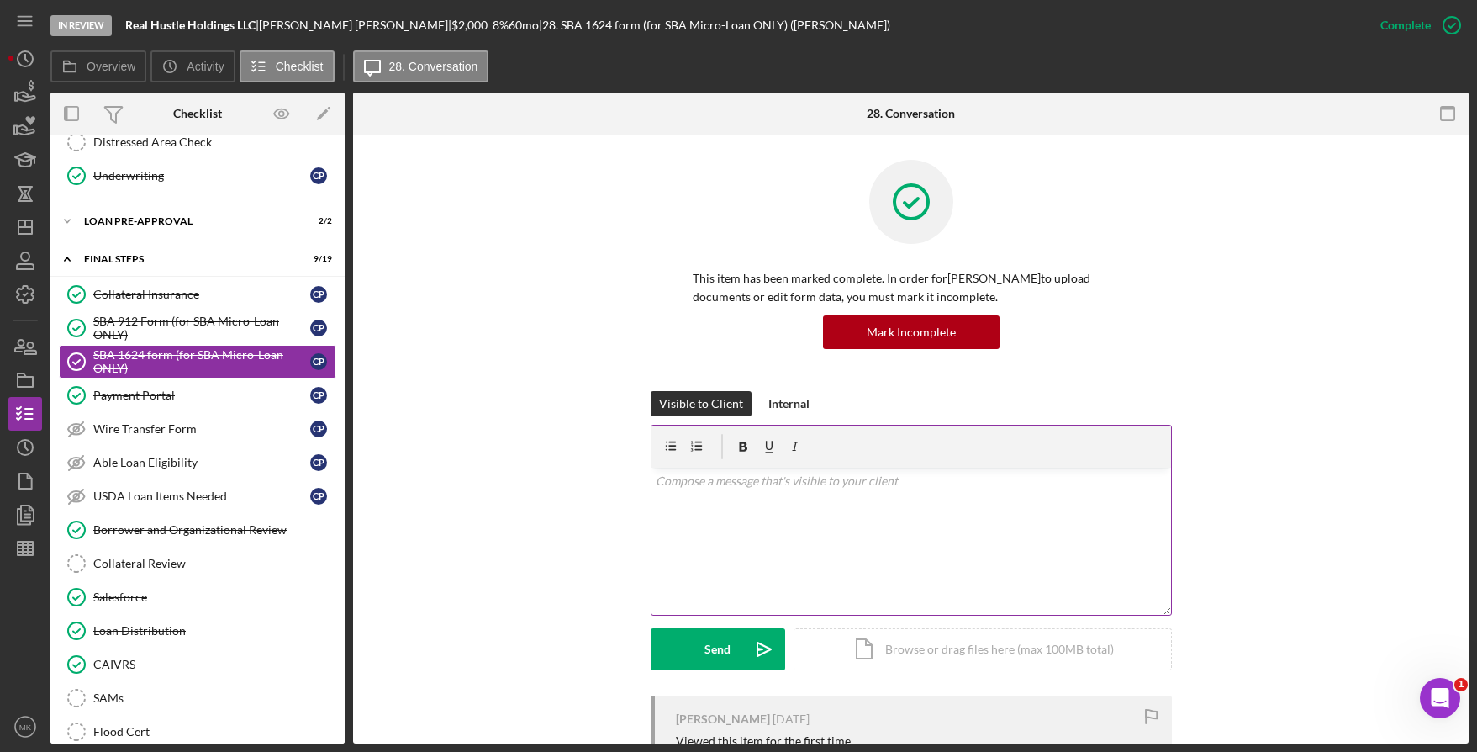
scroll to position [397, 0]
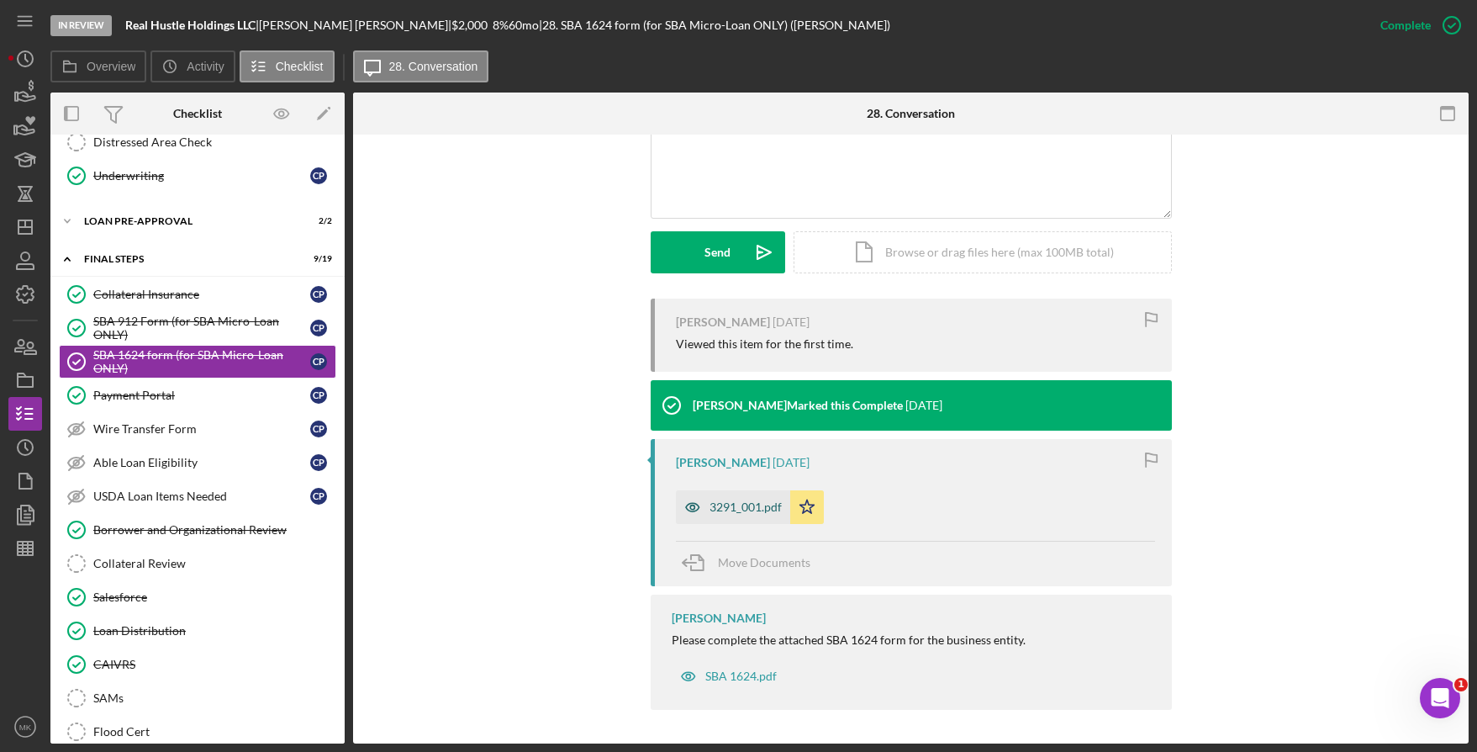
click at [745, 505] on div "3291_001.pdf" at bounding box center [746, 506] width 72 height 13
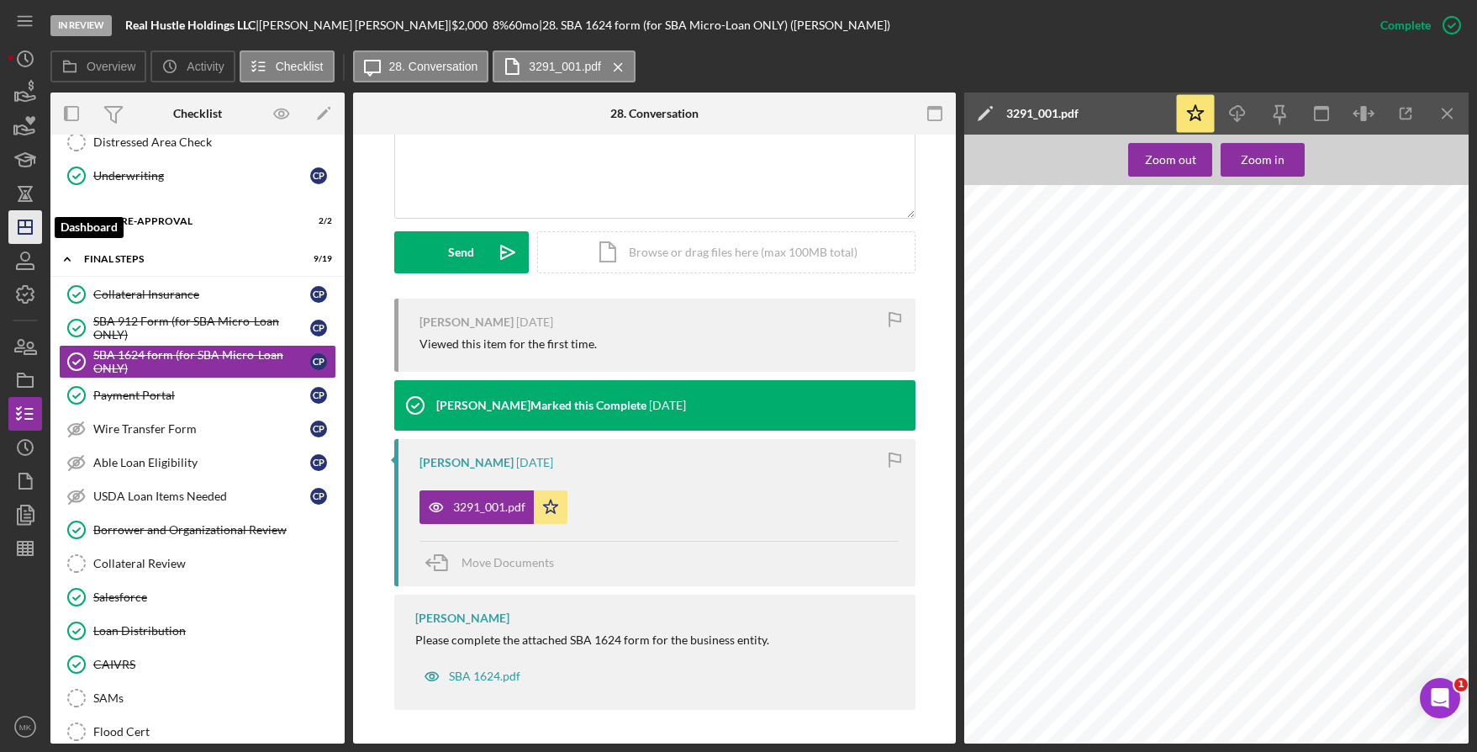
click at [32, 225] on polygon "button" at bounding box center [24, 226] width 13 height 13
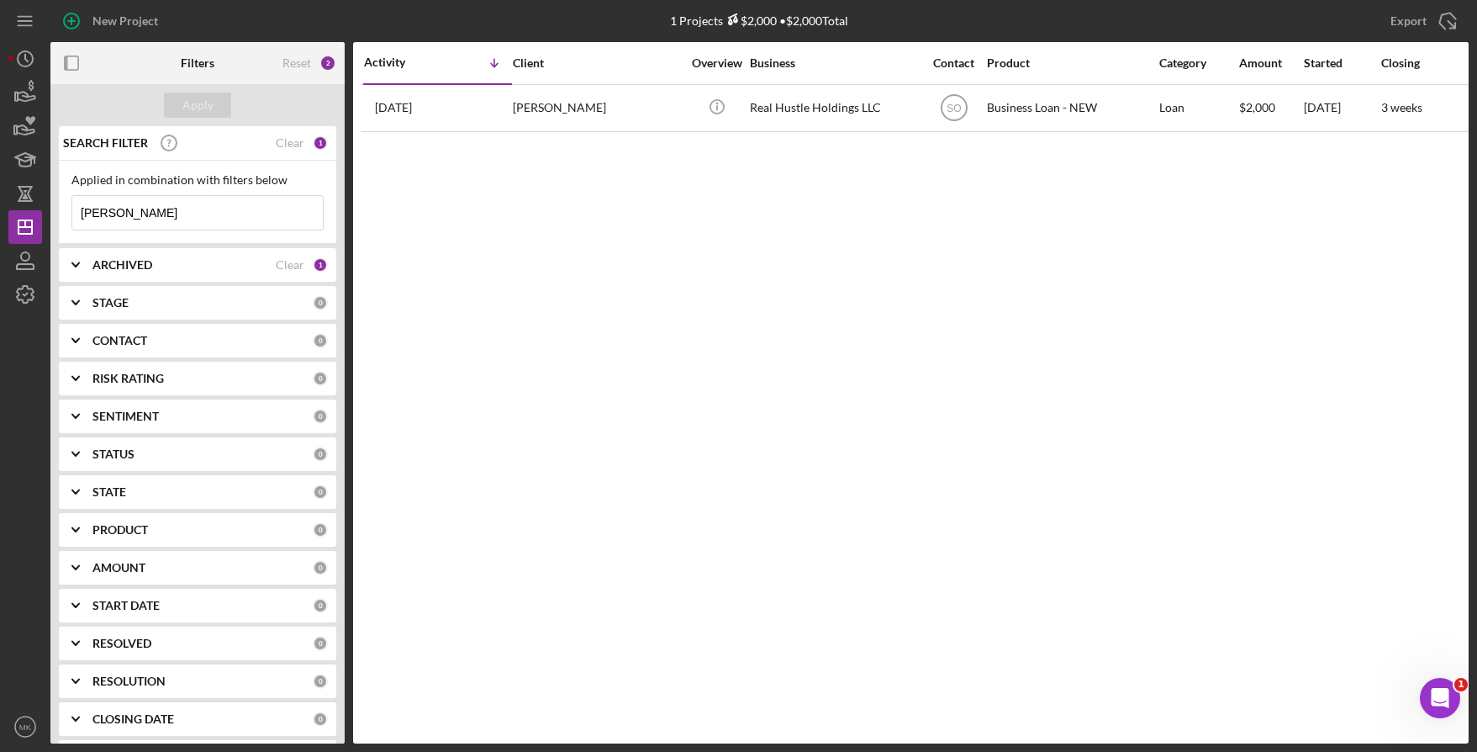
click at [196, 213] on input "Payne" at bounding box center [197, 213] width 251 height 34
drag, startPoint x: 130, startPoint y: 213, endPoint x: -8, endPoint y: 213, distance: 137.9
click at [0, 213] on html "New Project 1 Projects $2,000 • $2,000 Total Payne Export Icon/Export Filters R…" at bounding box center [738, 376] width 1477 height 752
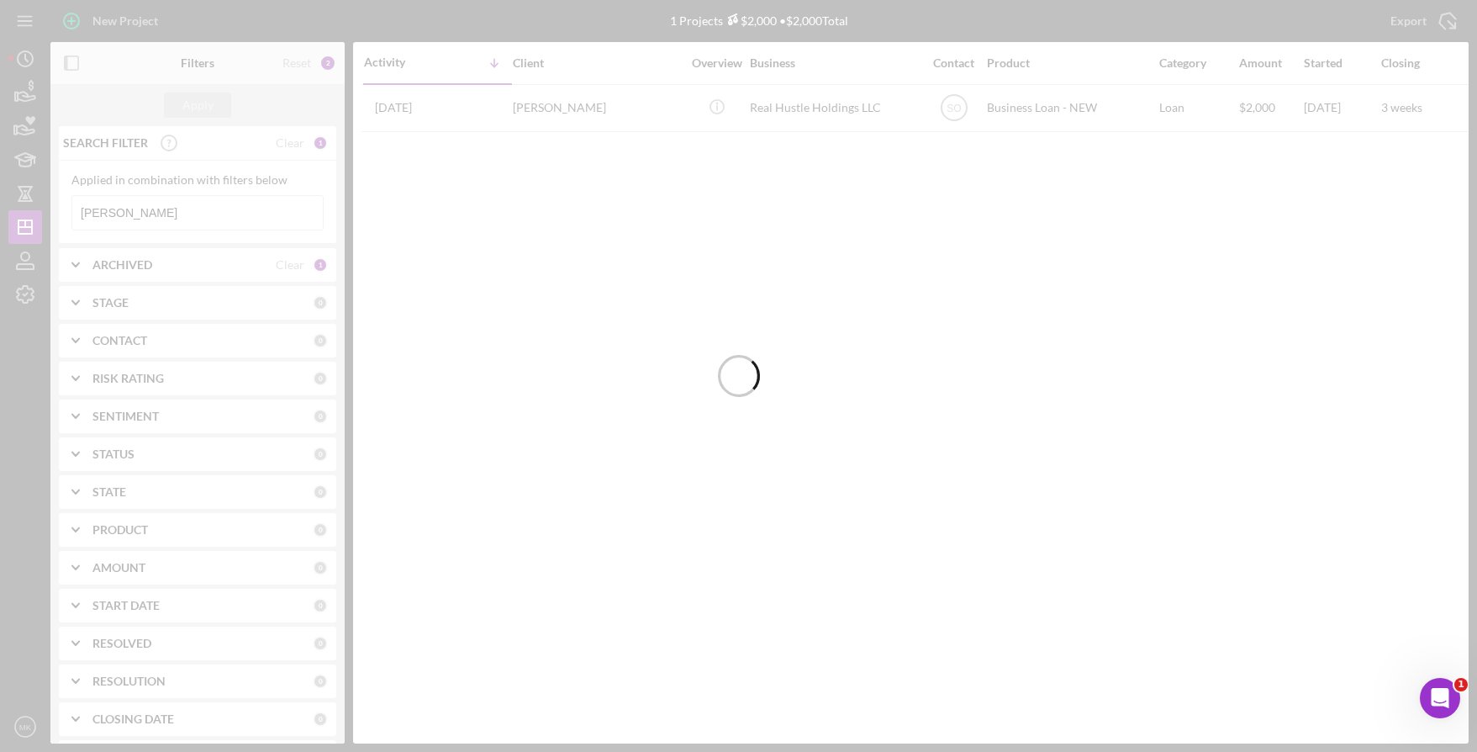
type input "Mosby"
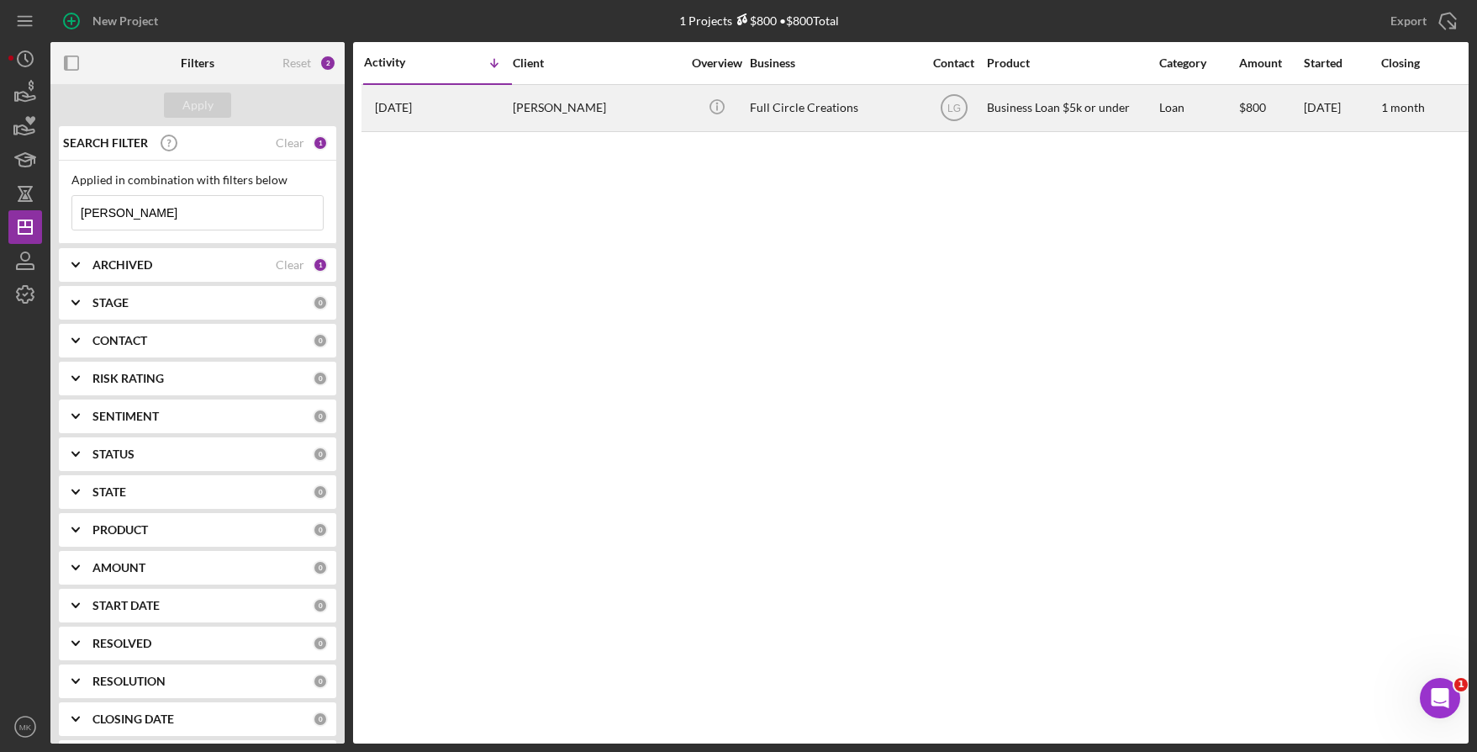
click at [520, 119] on div "Betty Mosby" at bounding box center [597, 108] width 168 height 45
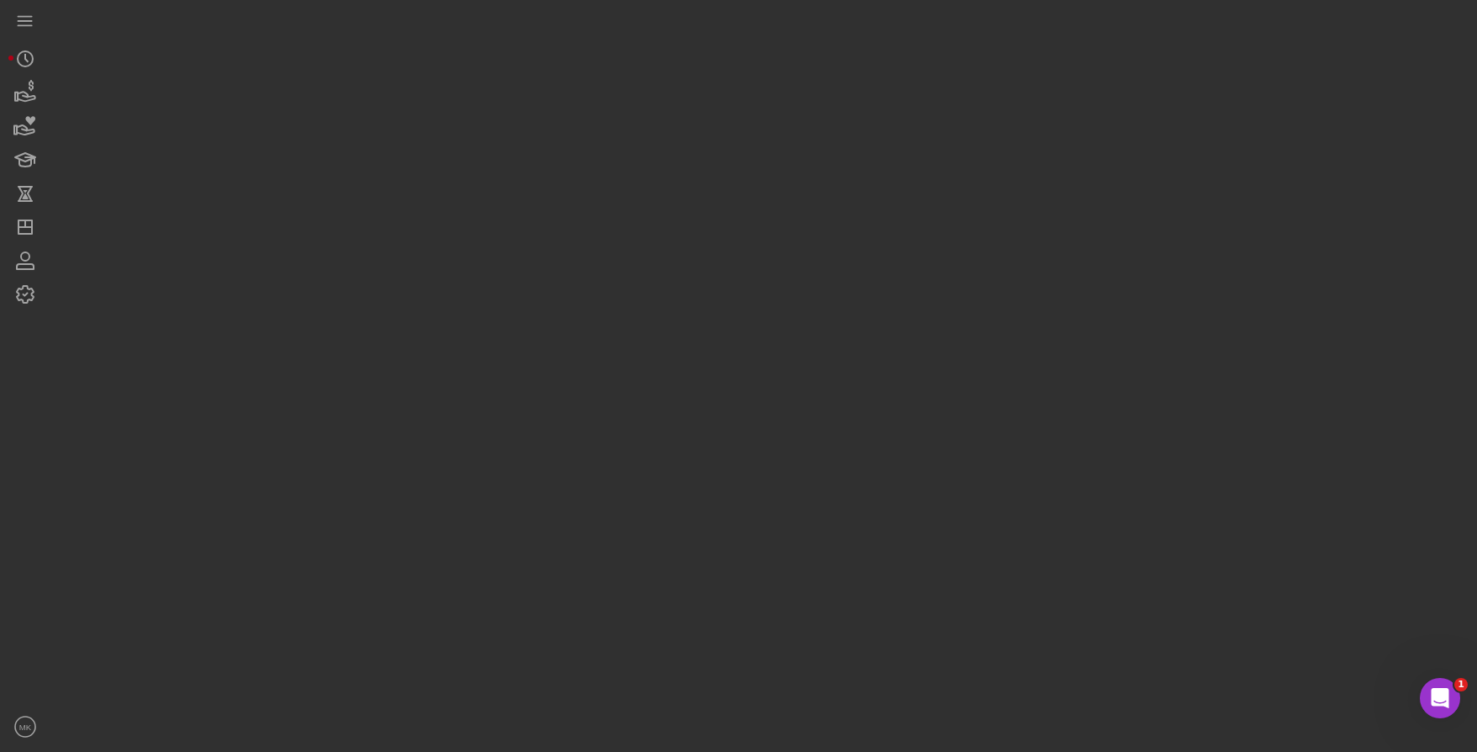
click at [520, 119] on div at bounding box center [759, 371] width 1418 height 743
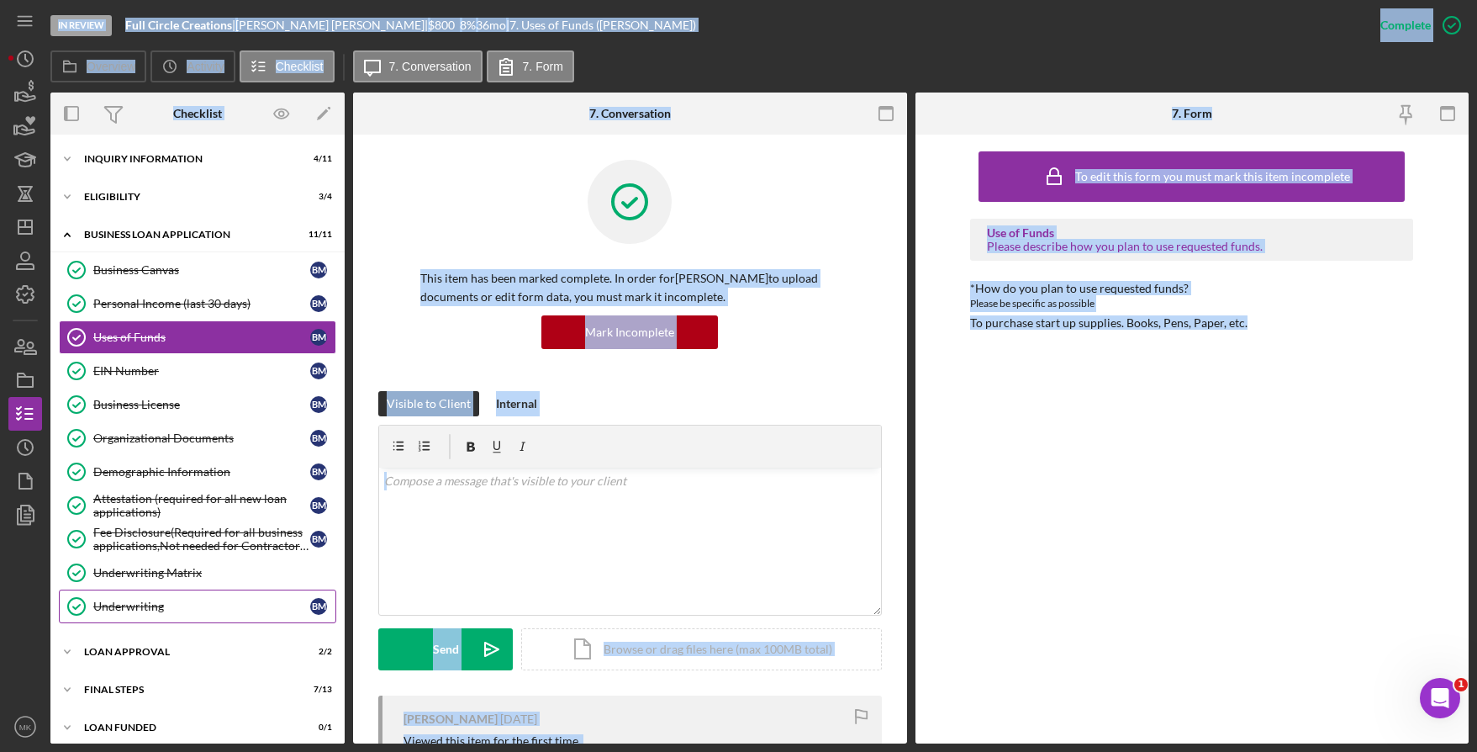
scroll to position [10, 0]
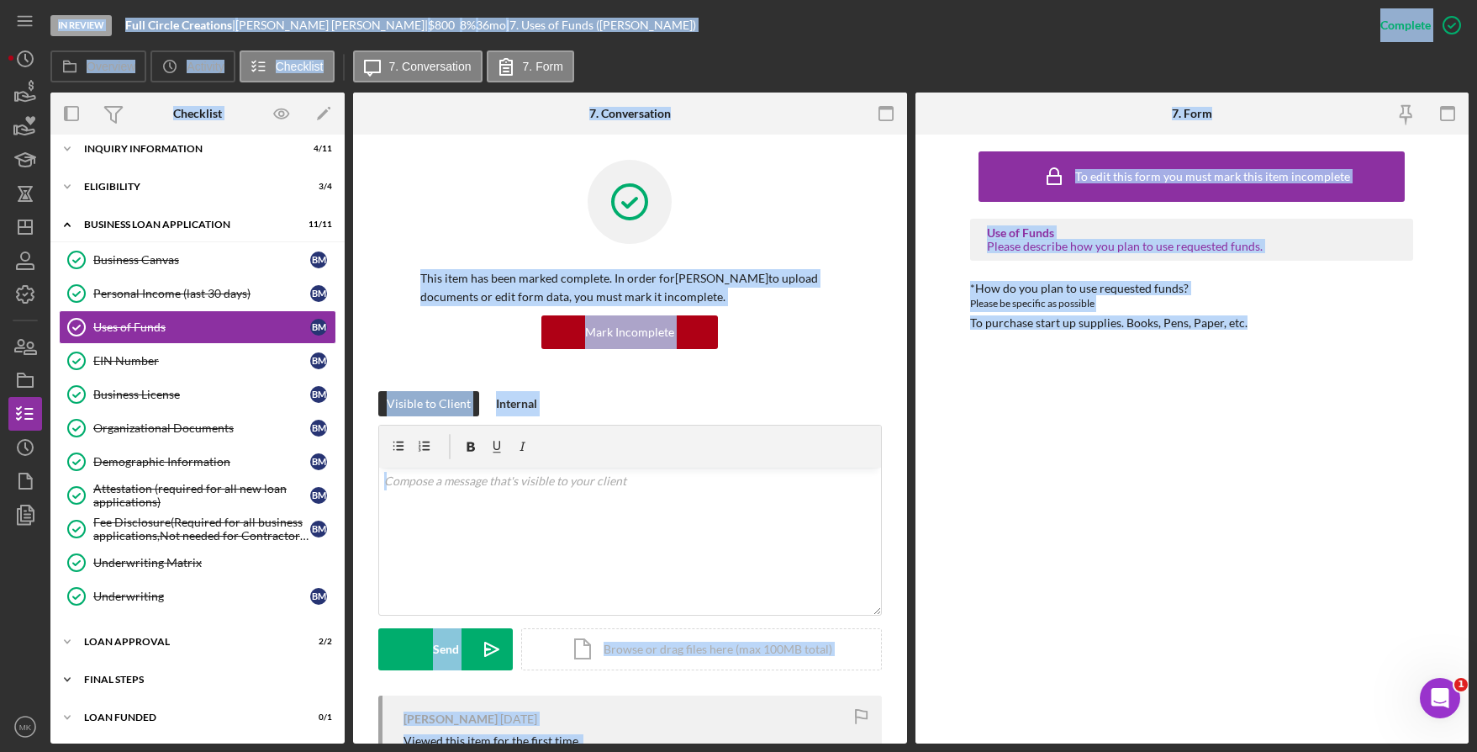
click at [124, 668] on div "Icon/Expander Final Steps 7 / 13" at bounding box center [197, 679] width 294 height 34
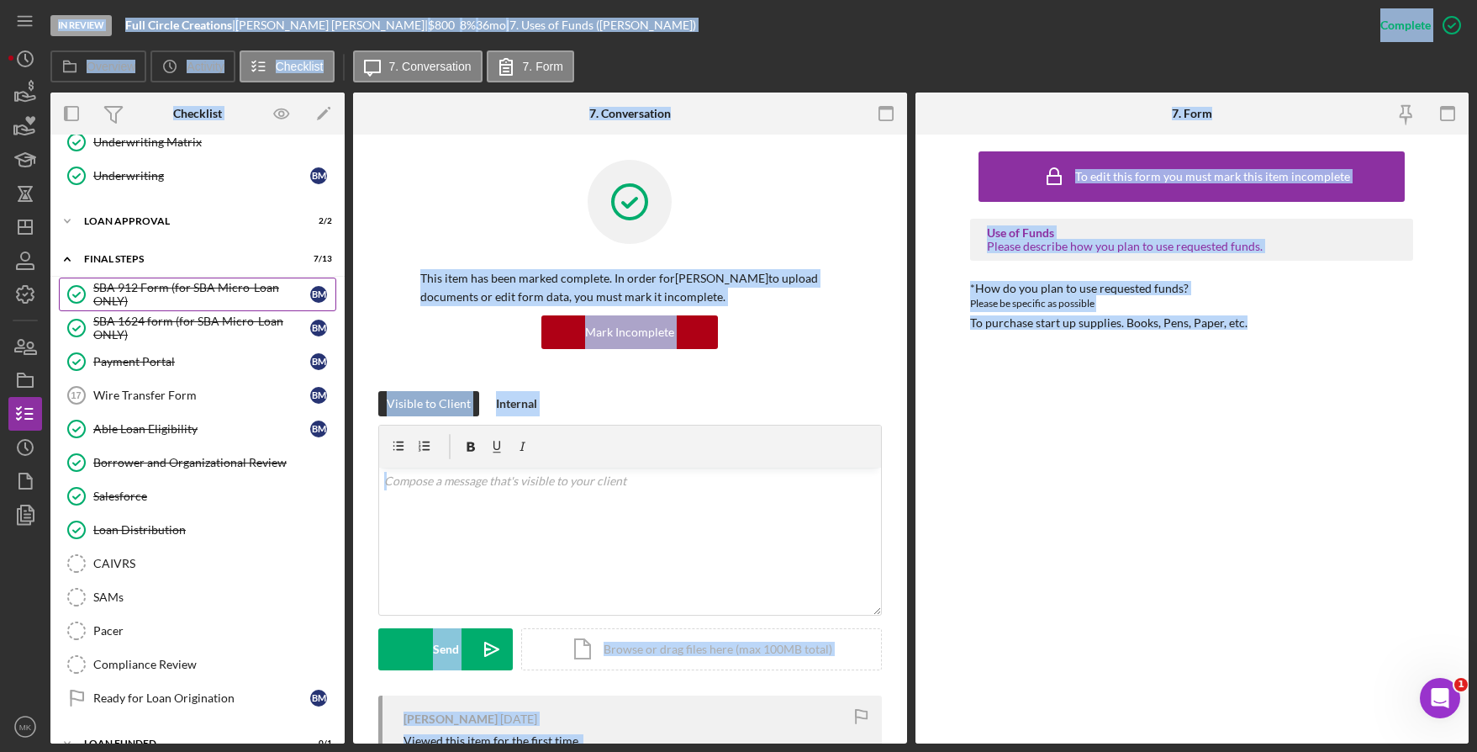
click at [176, 291] on div "SBA 912 Form (for SBA Micro-Loan ONLY)" at bounding box center [201, 294] width 217 height 27
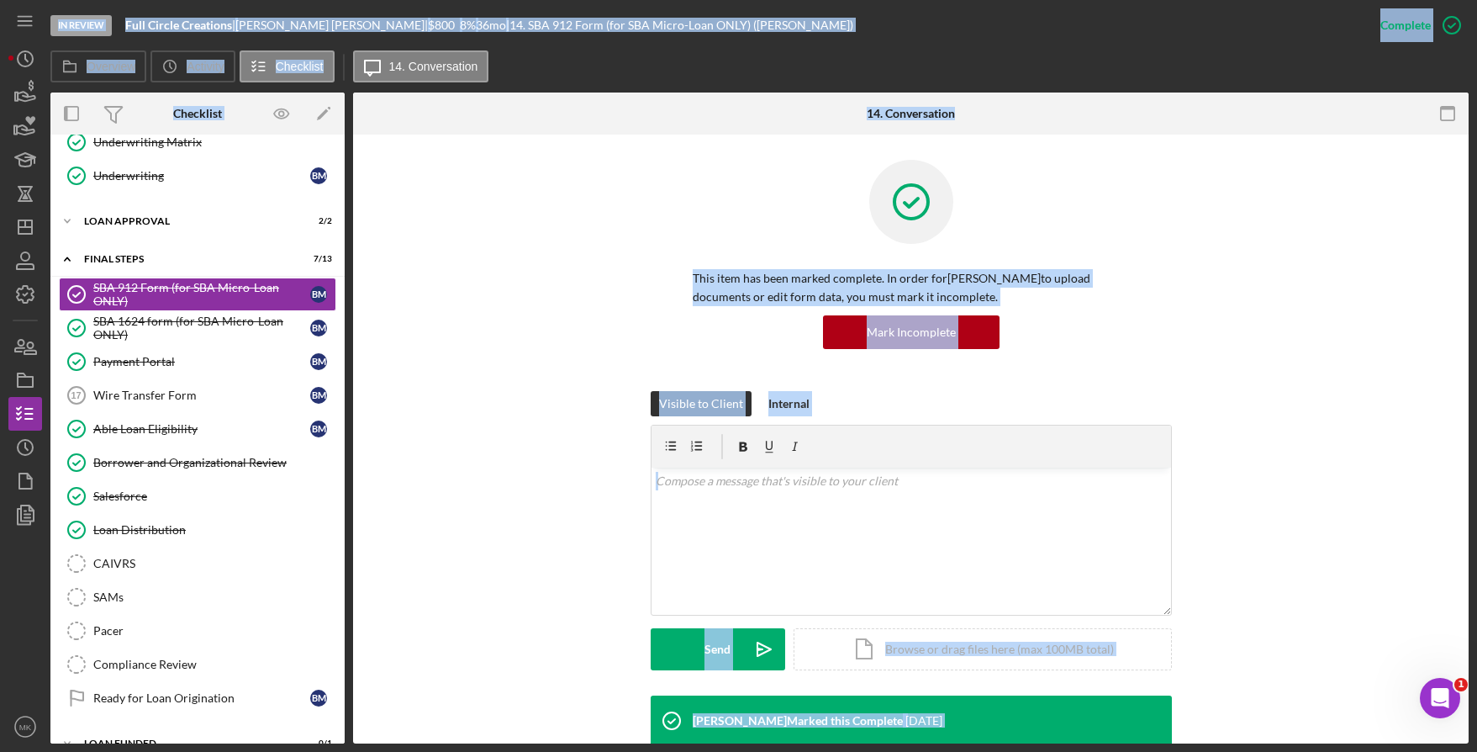
scroll to position [397, 0]
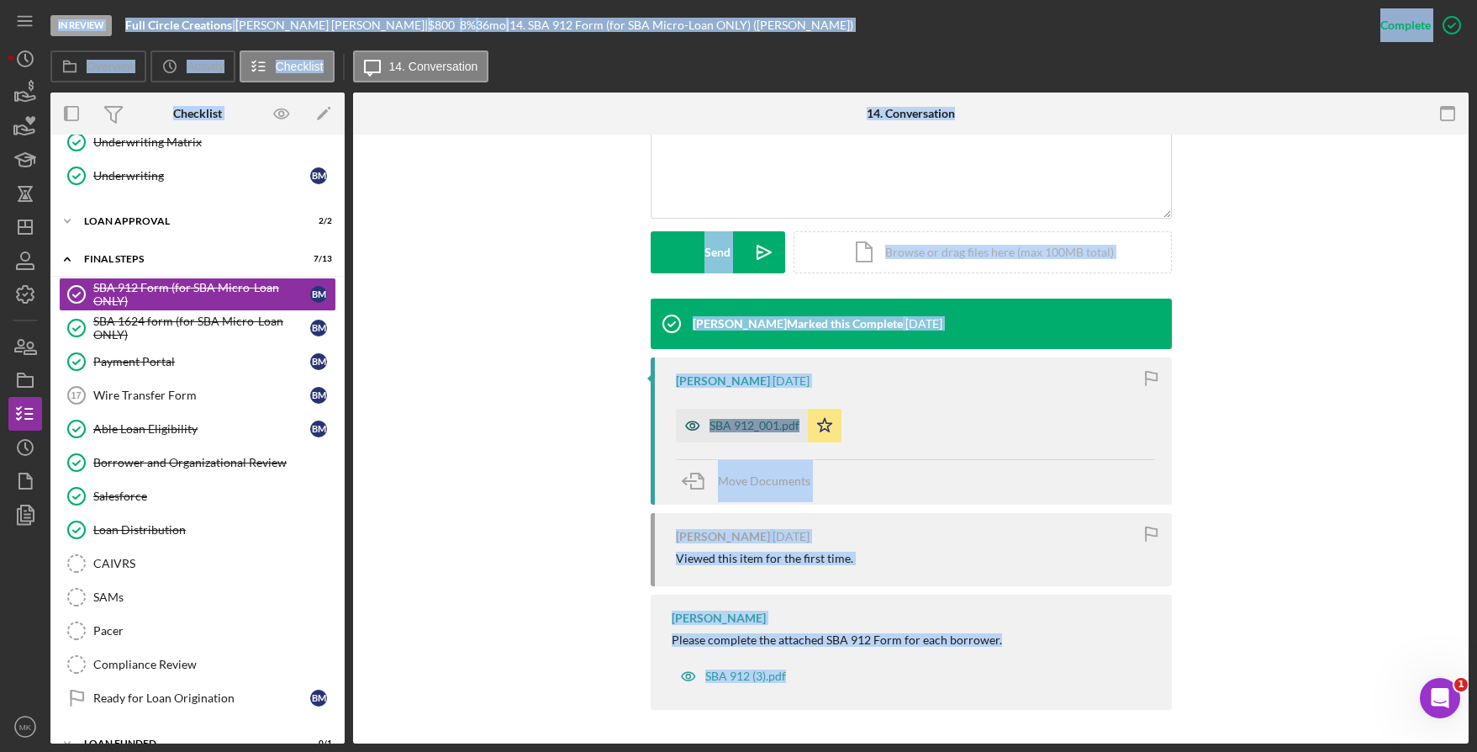
click at [728, 436] on div "SBA 912_001.pdf" at bounding box center [742, 426] width 132 height 34
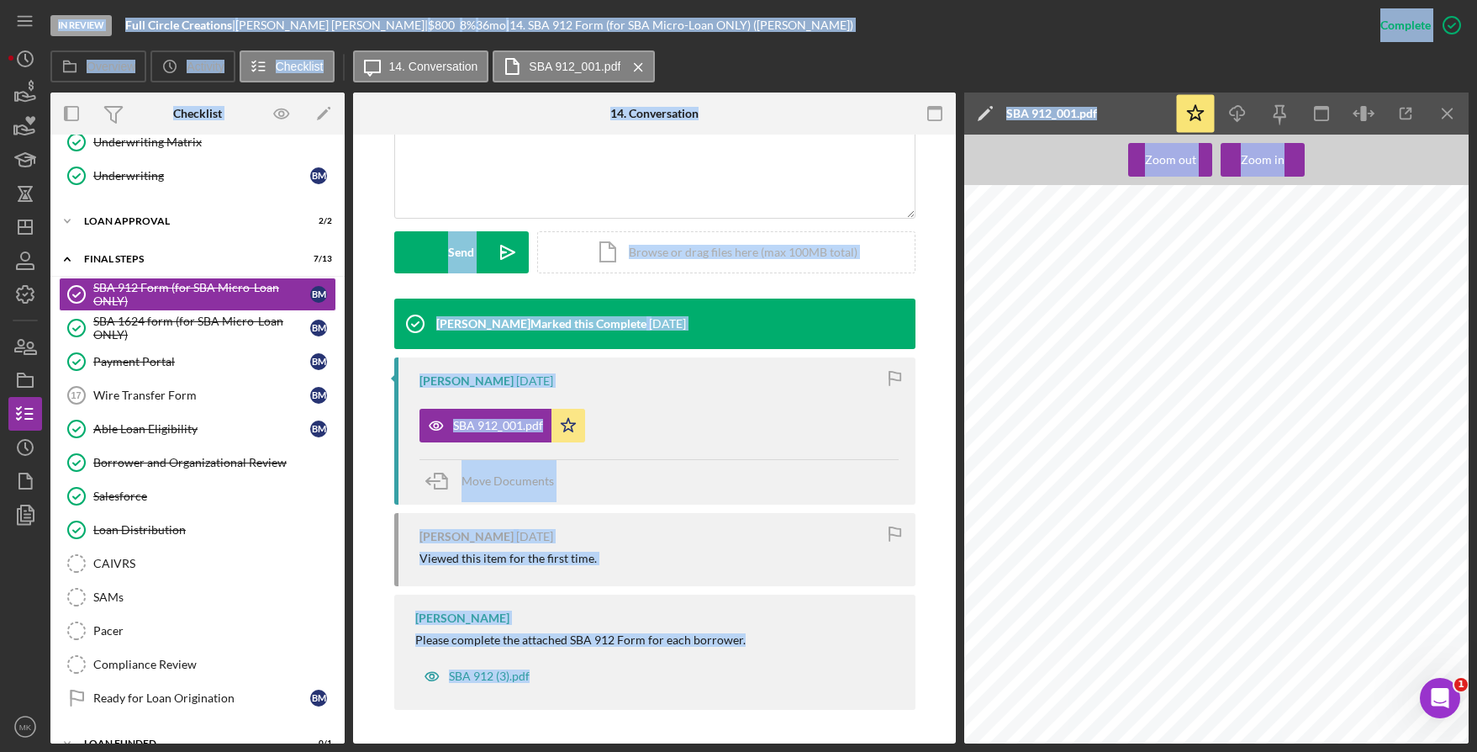
scroll to position [252, 0]
click at [139, 325] on div "SBA 1624 form (for SBA Micro-Loan ONLY)" at bounding box center [201, 327] width 217 height 27
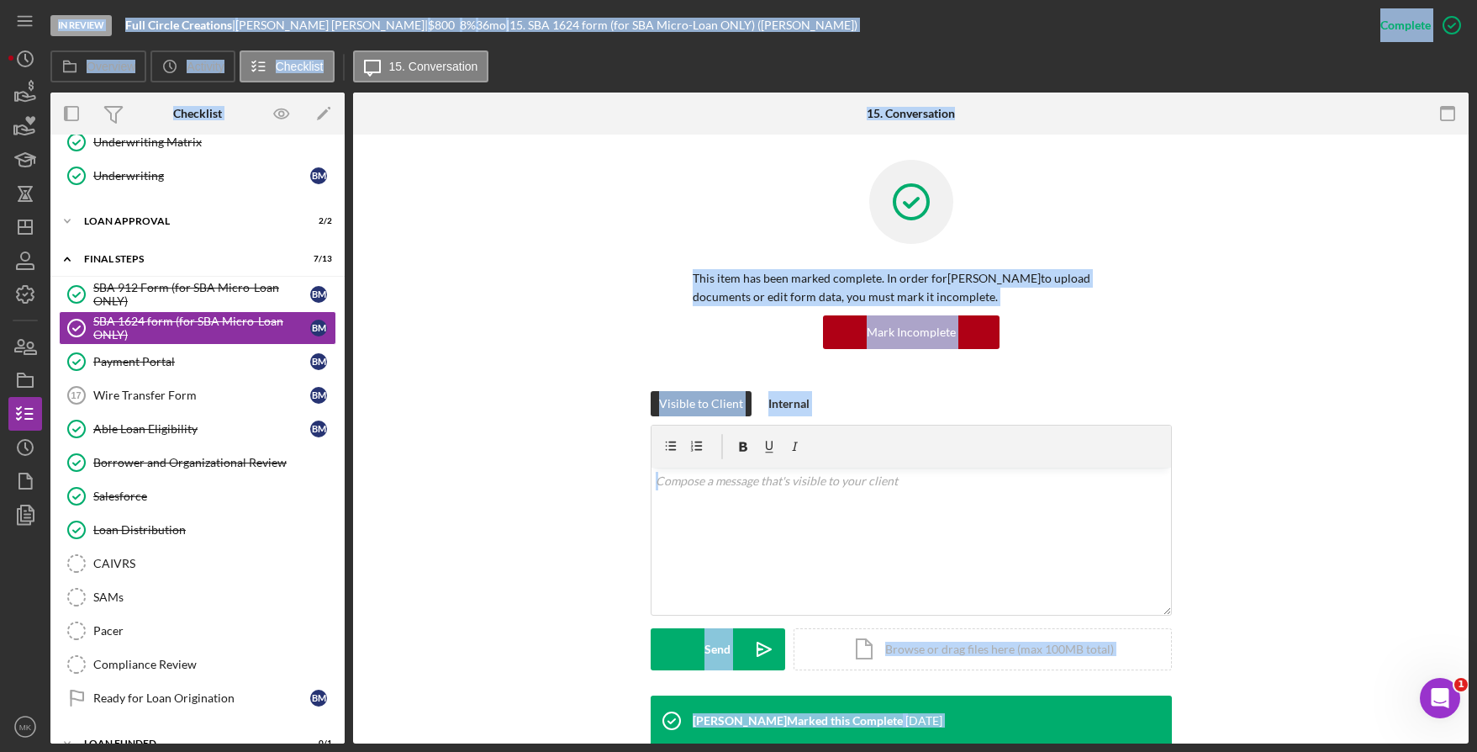
scroll to position [397, 0]
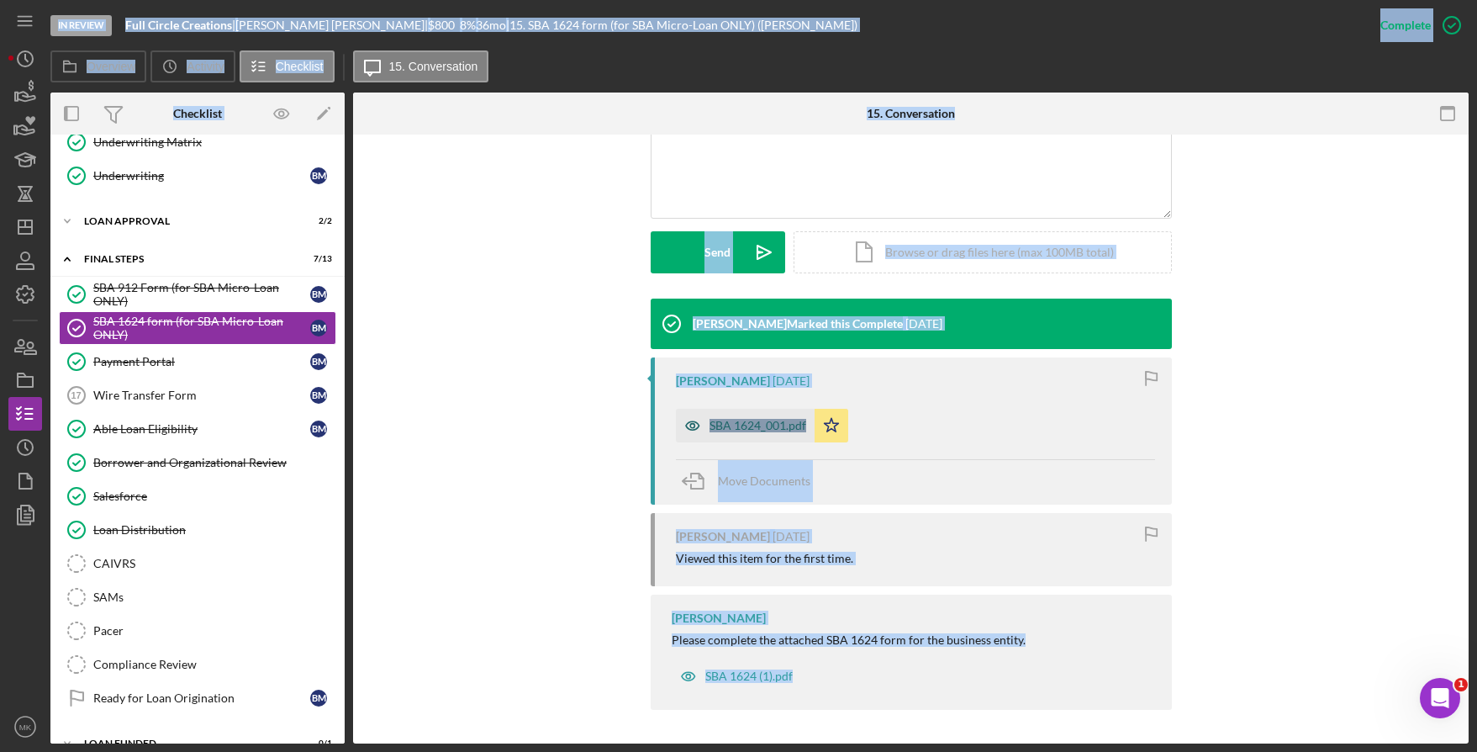
click at [715, 421] on div "SBA 1624_001.pdf" at bounding box center [758, 425] width 97 height 13
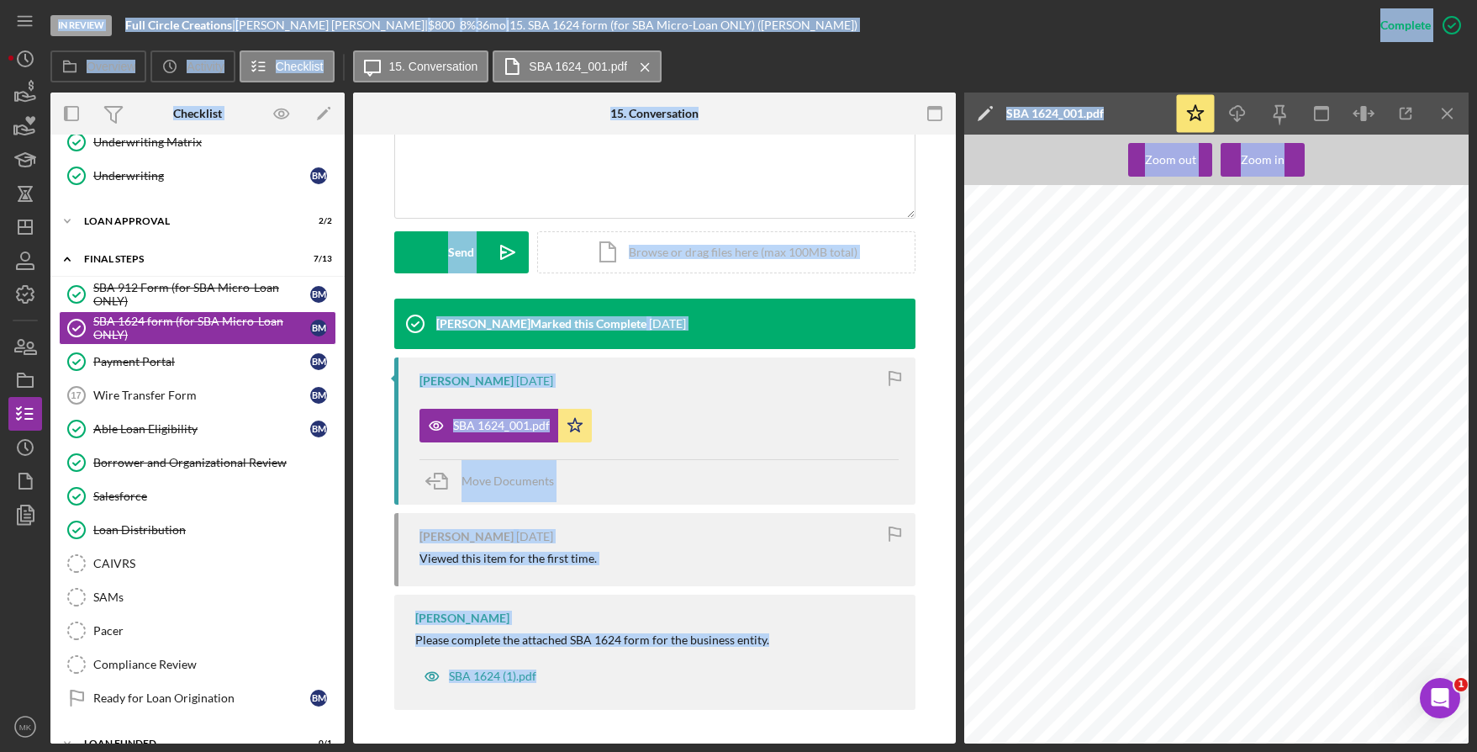
scroll to position [420, 0]
click at [15, 238] on icon "Icon/Dashboard" at bounding box center [25, 227] width 42 height 42
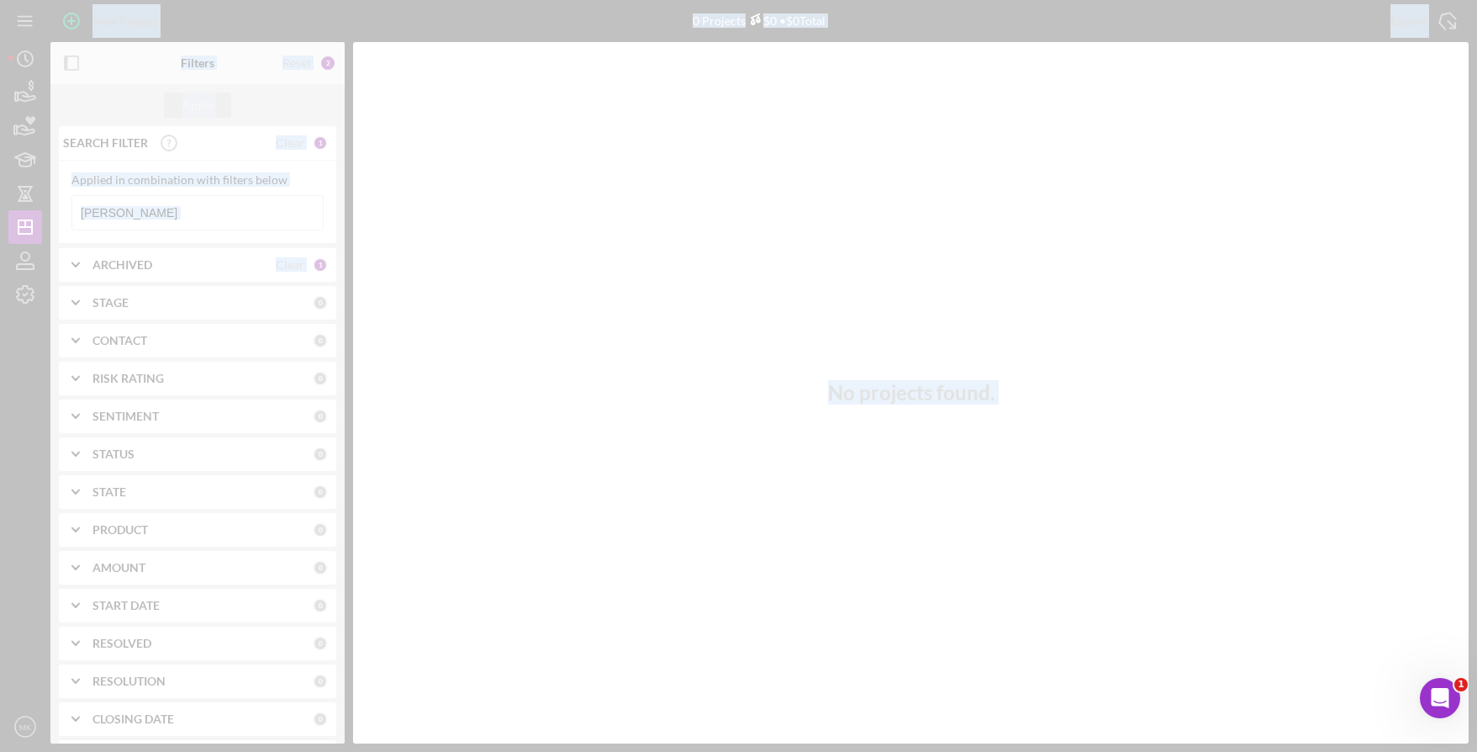
click at [144, 208] on div at bounding box center [738, 376] width 1477 height 752
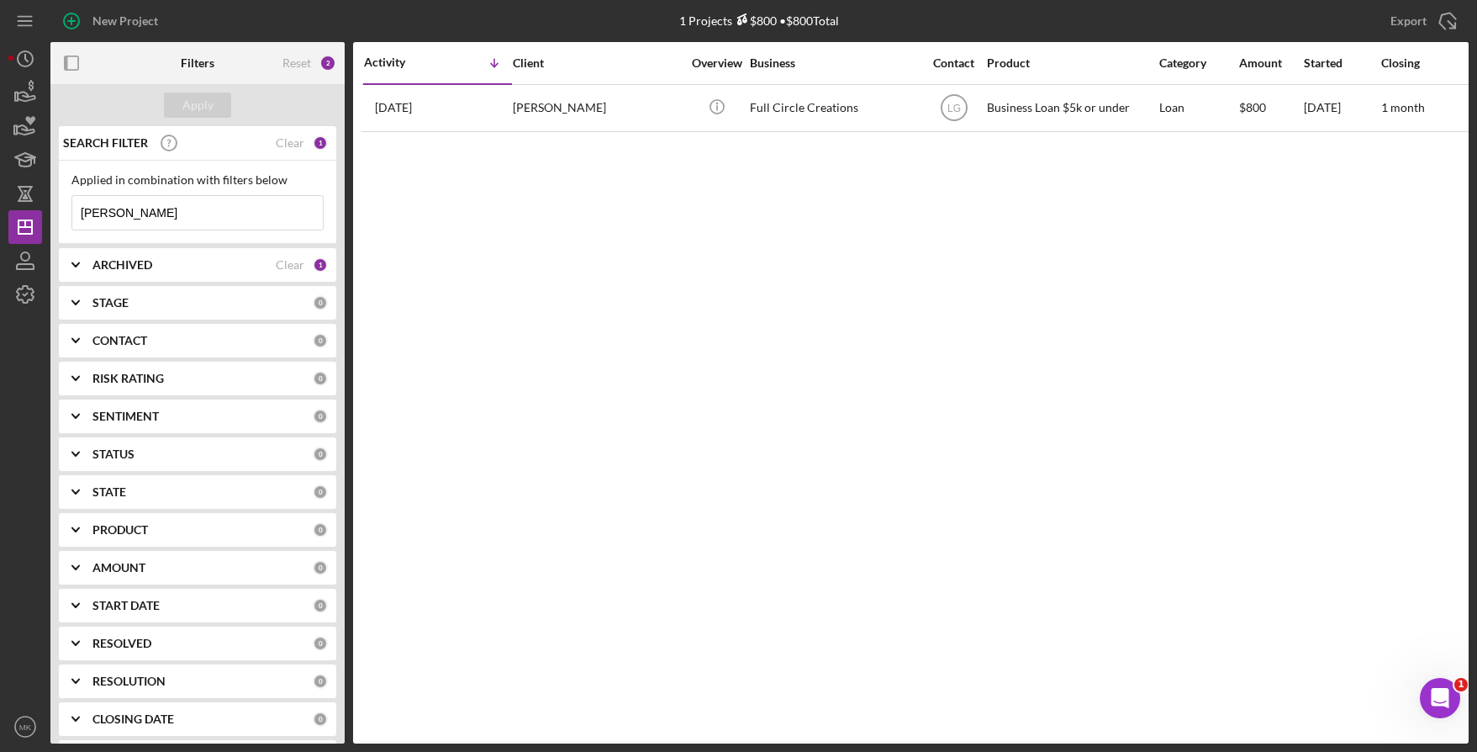
click at [170, 212] on input "Mosby" at bounding box center [197, 213] width 251 height 34
drag, startPoint x: 123, startPoint y: 216, endPoint x: 6, endPoint y: 214, distance: 116.9
click at [6, 214] on div "New Project 1 Projects $800 • $800 Total Mosby Export Icon/Export Filters Reset…" at bounding box center [738, 376] width 1477 height 752
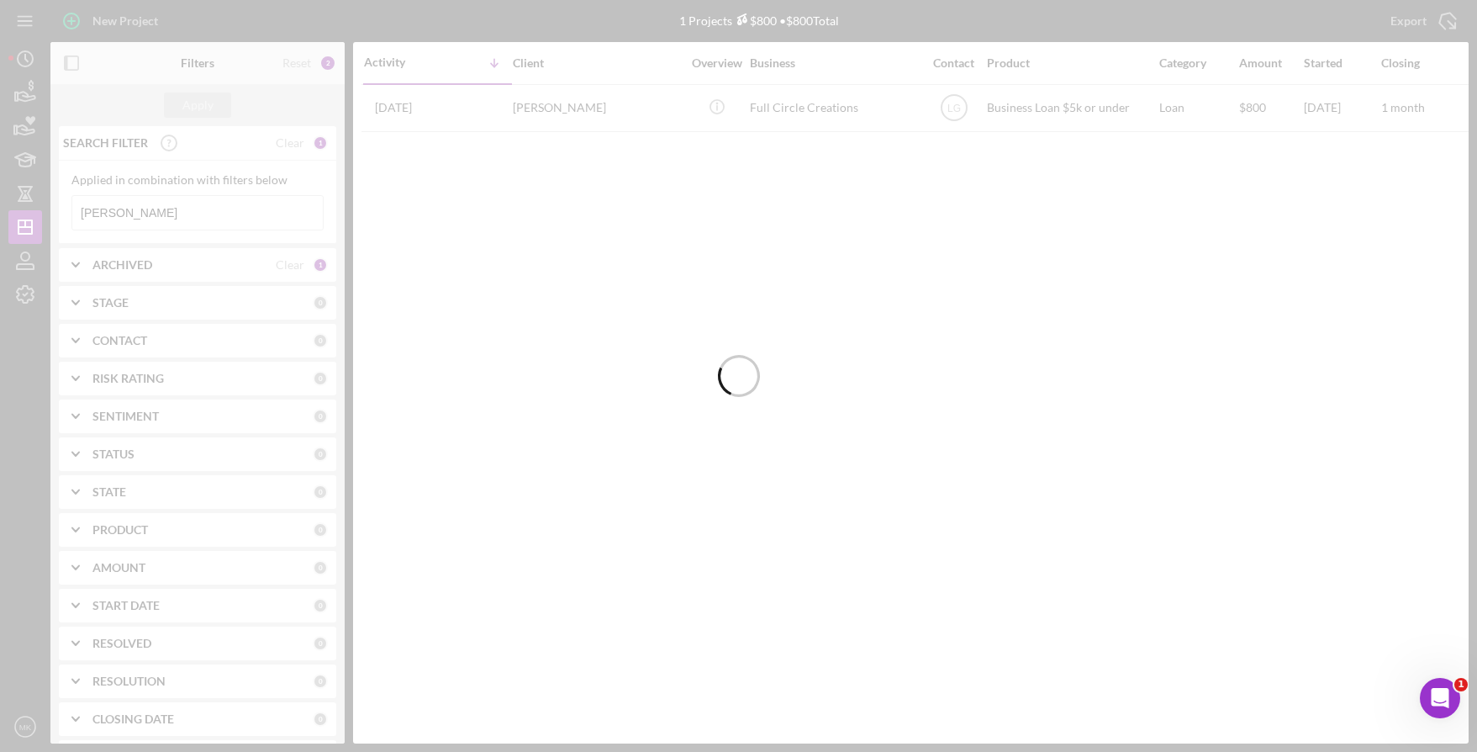
type input "Haywood"
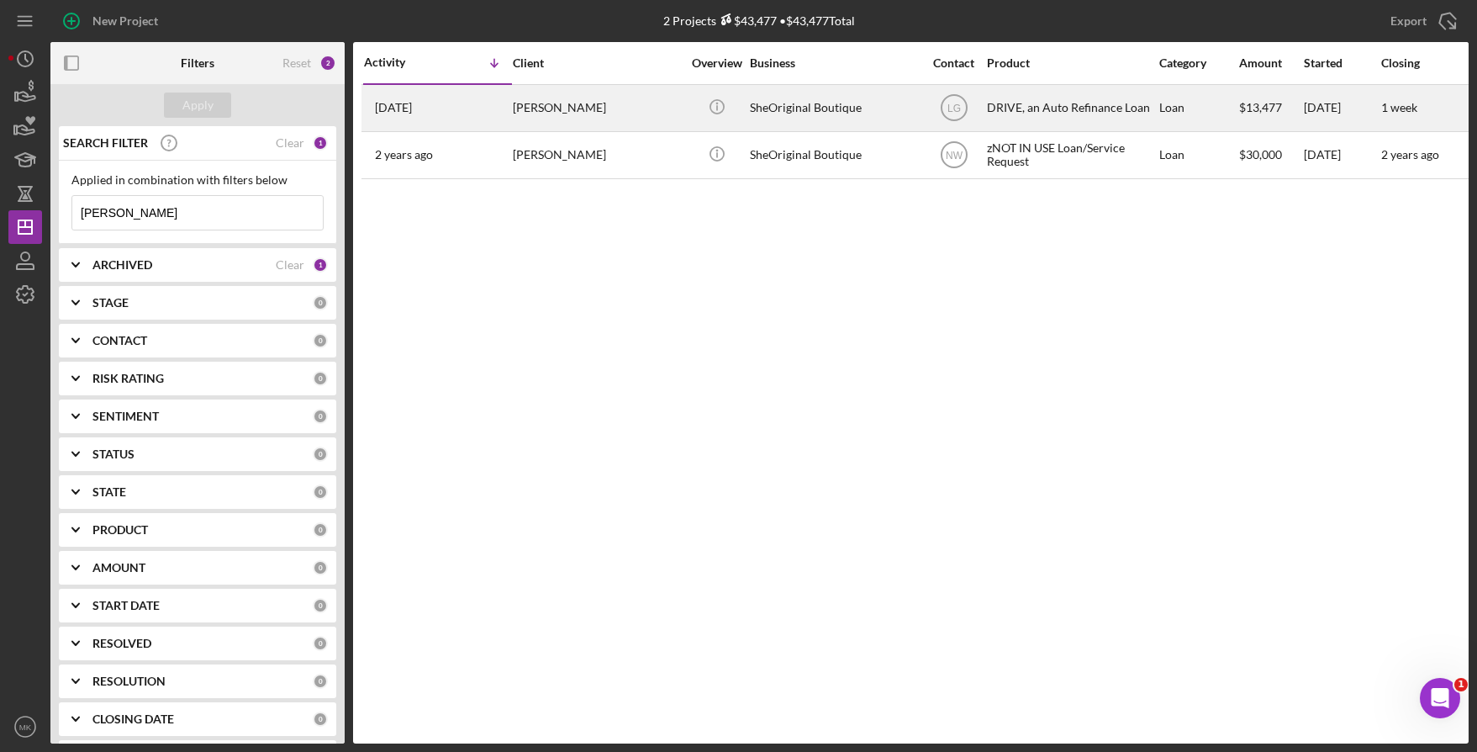
click at [766, 105] on div "SheOriginal Boutique" at bounding box center [834, 108] width 168 height 45
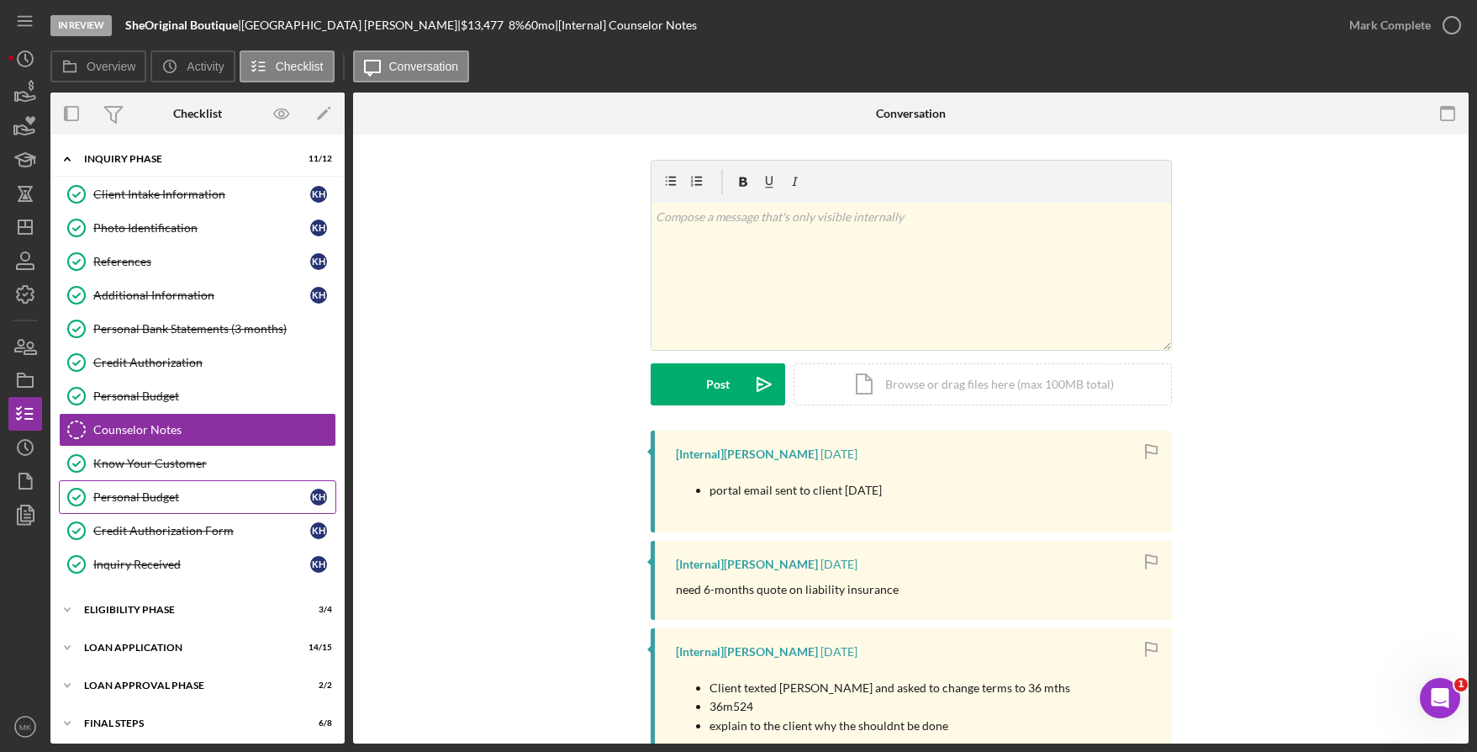
scroll to position [44, 0]
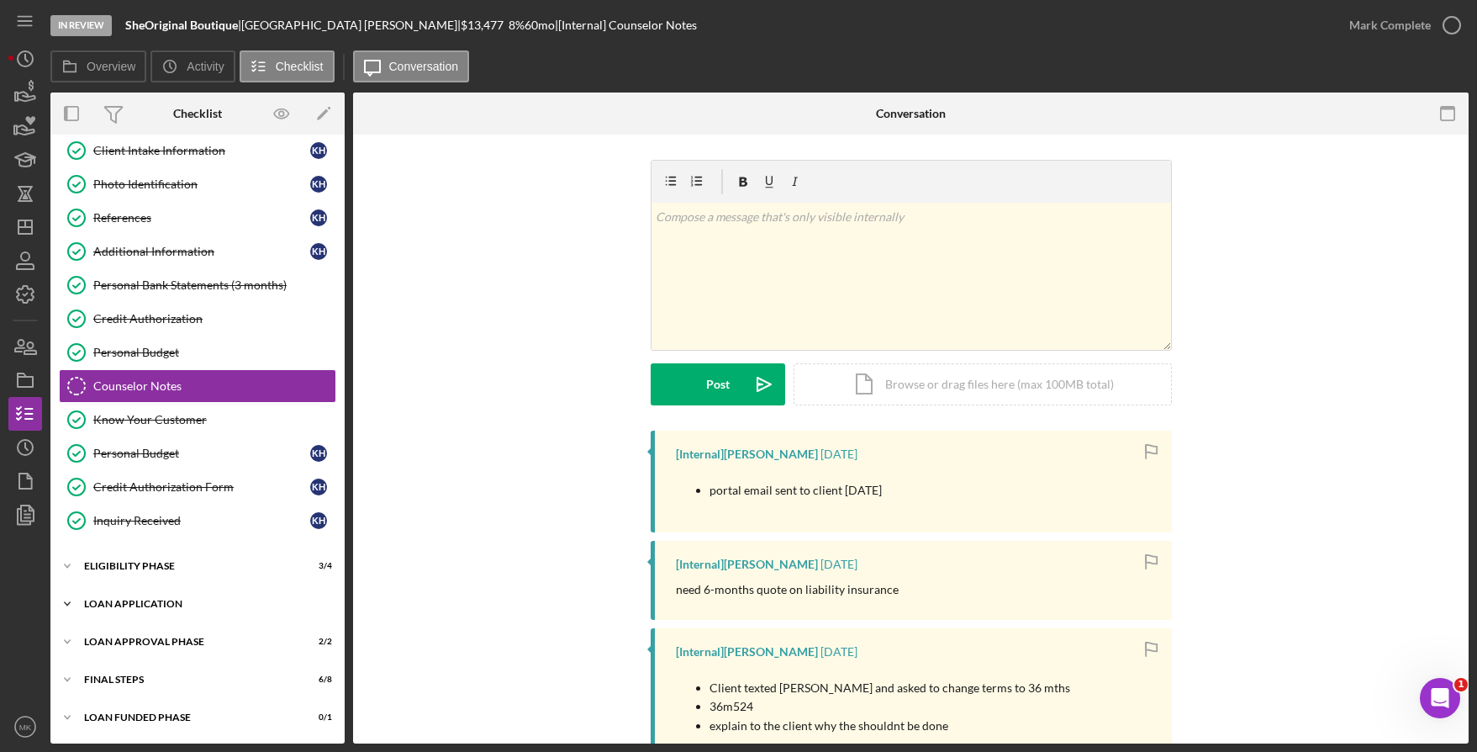
click at [126, 610] on div "Icon/Expander Loan Application 14 / 15" at bounding box center [197, 604] width 294 height 34
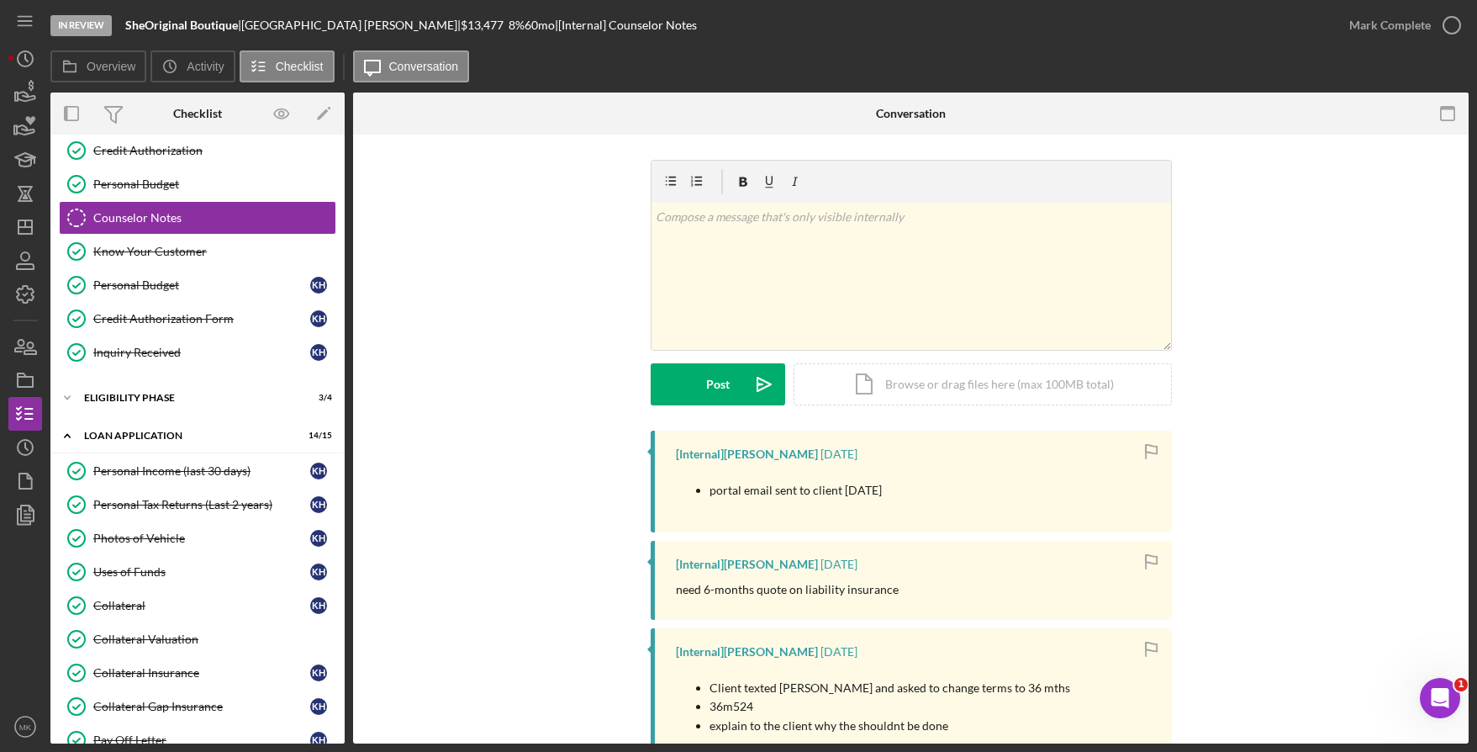
scroll to position [296, 0]
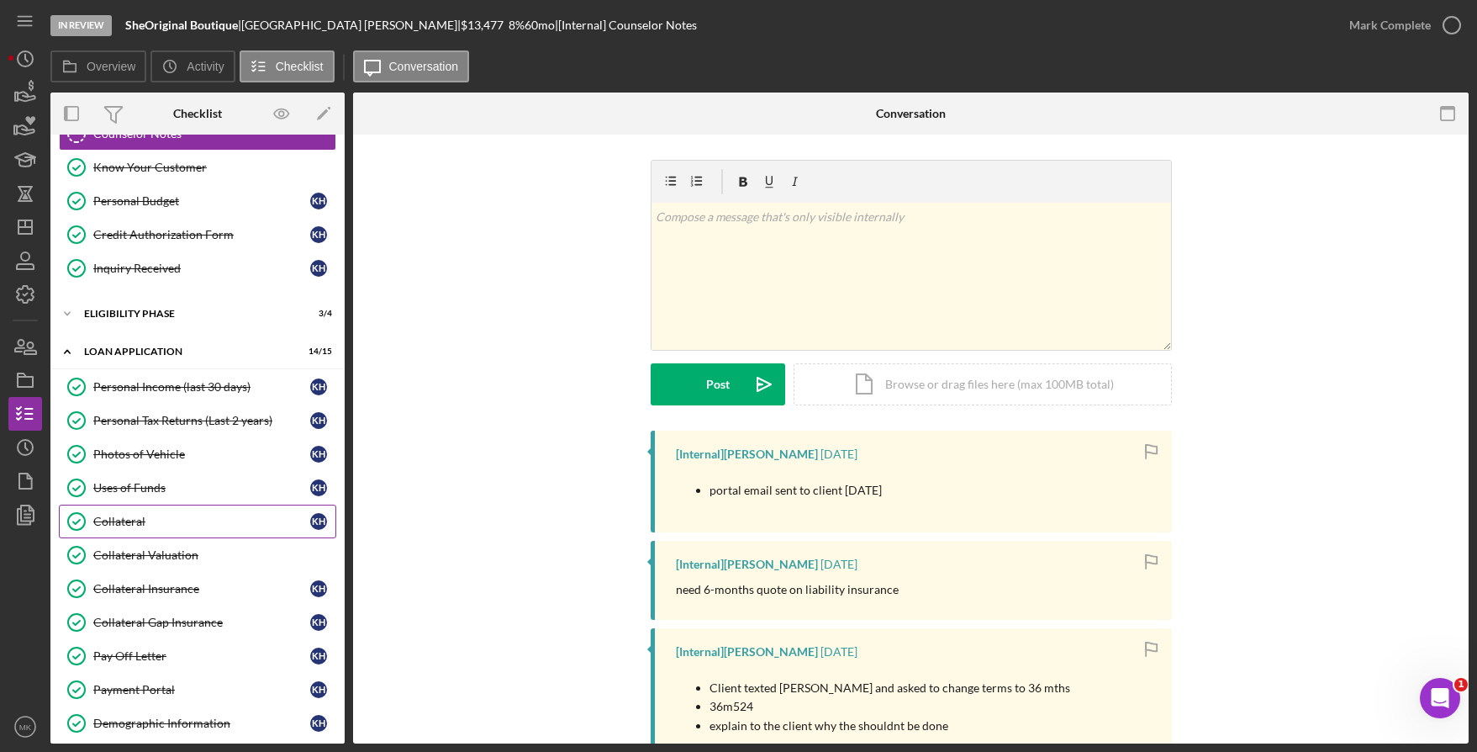
click at [119, 512] on link "Collateral Collateral K H" at bounding box center [197, 521] width 277 height 34
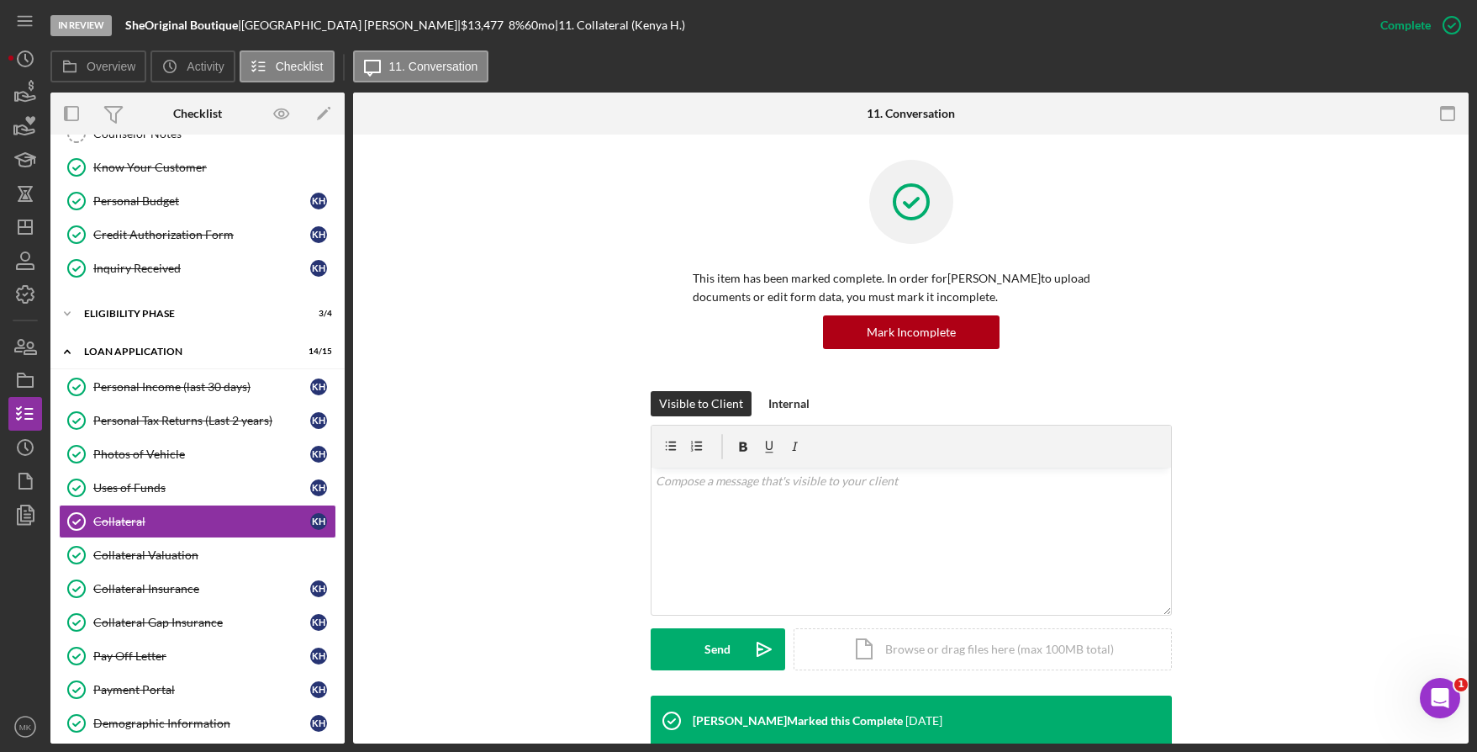
scroll to position [420, 0]
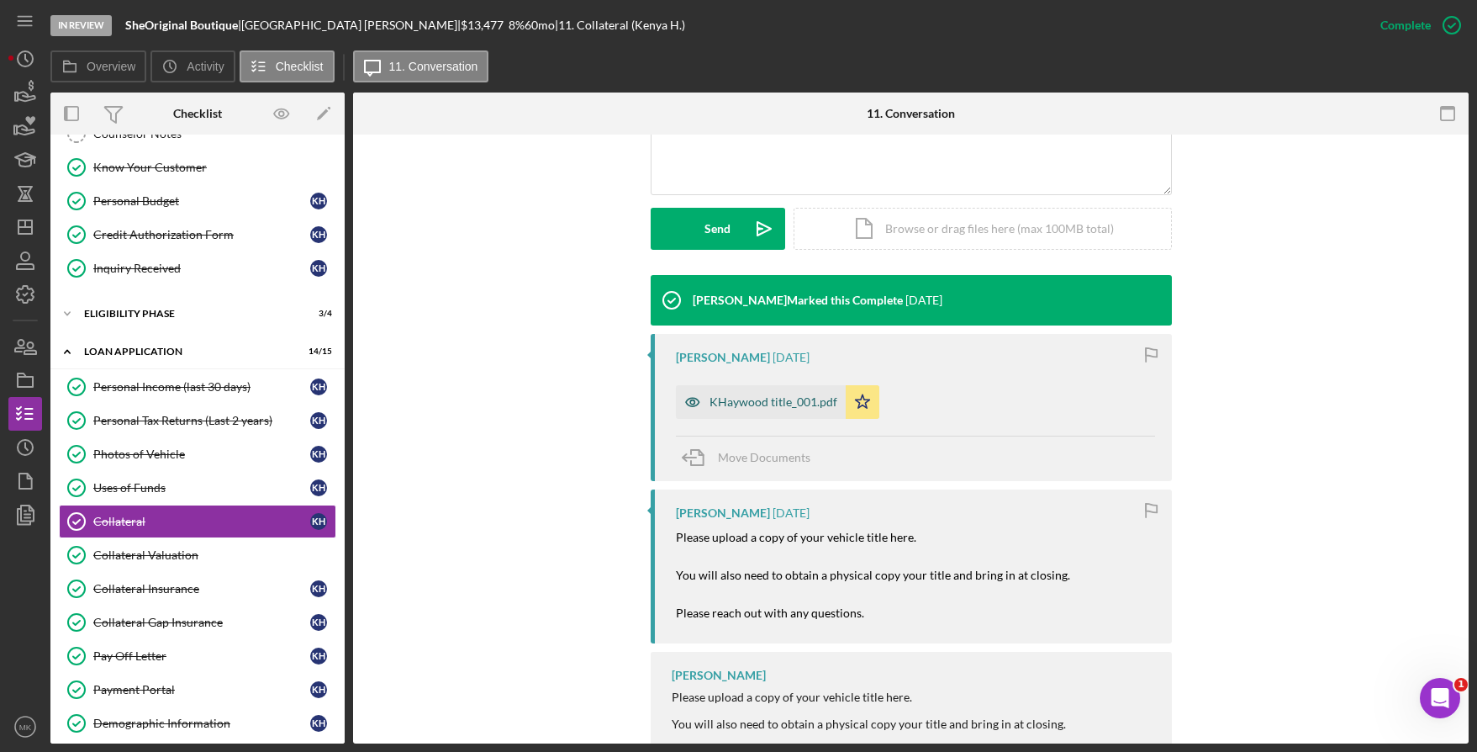
click at [746, 401] on div "KHaywood title_001.pdf" at bounding box center [774, 401] width 128 height 13
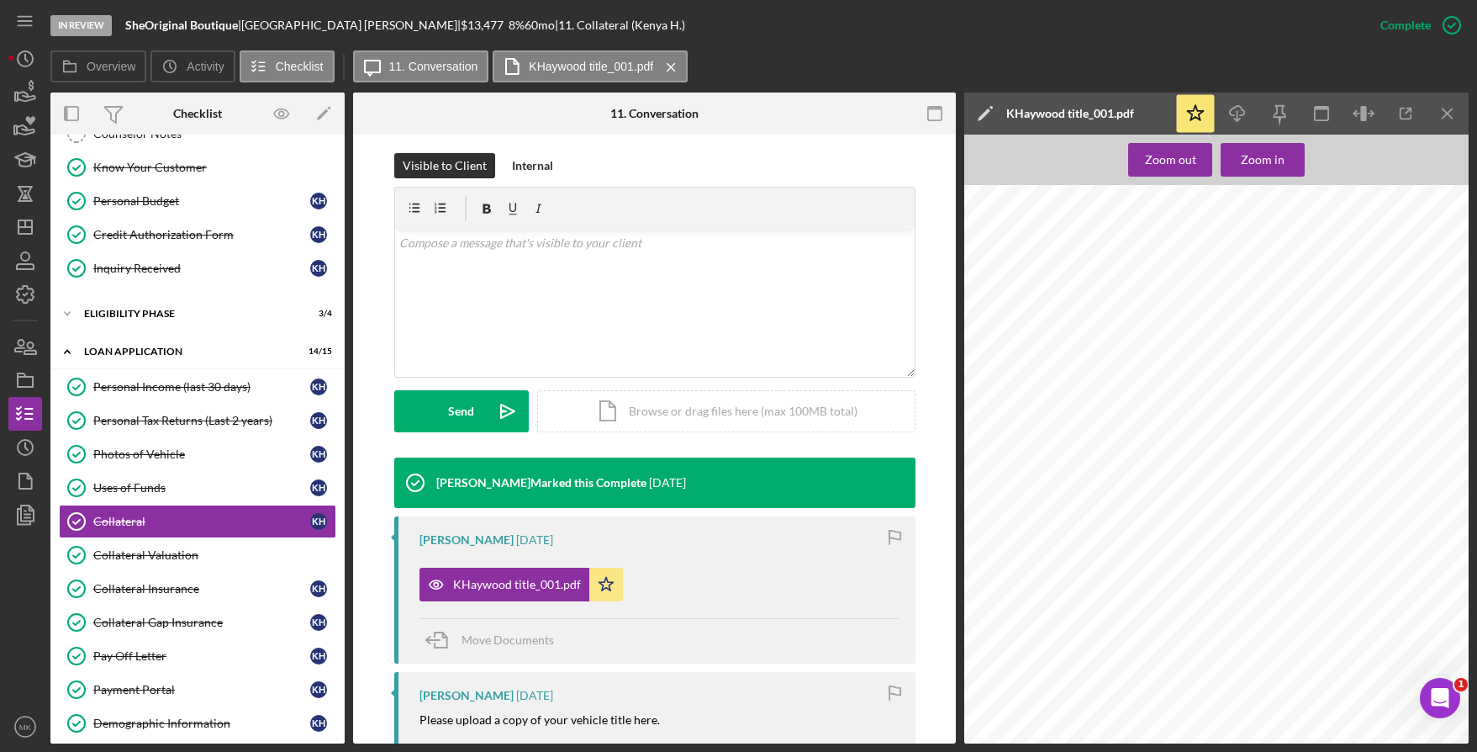
scroll to position [0, 0]
click at [758, 552] on div "LaTrisha Gandy 2 weeks ago KHaywood title_001.pdf Icon/Star Move Documents" at bounding box center [654, 589] width 521 height 147
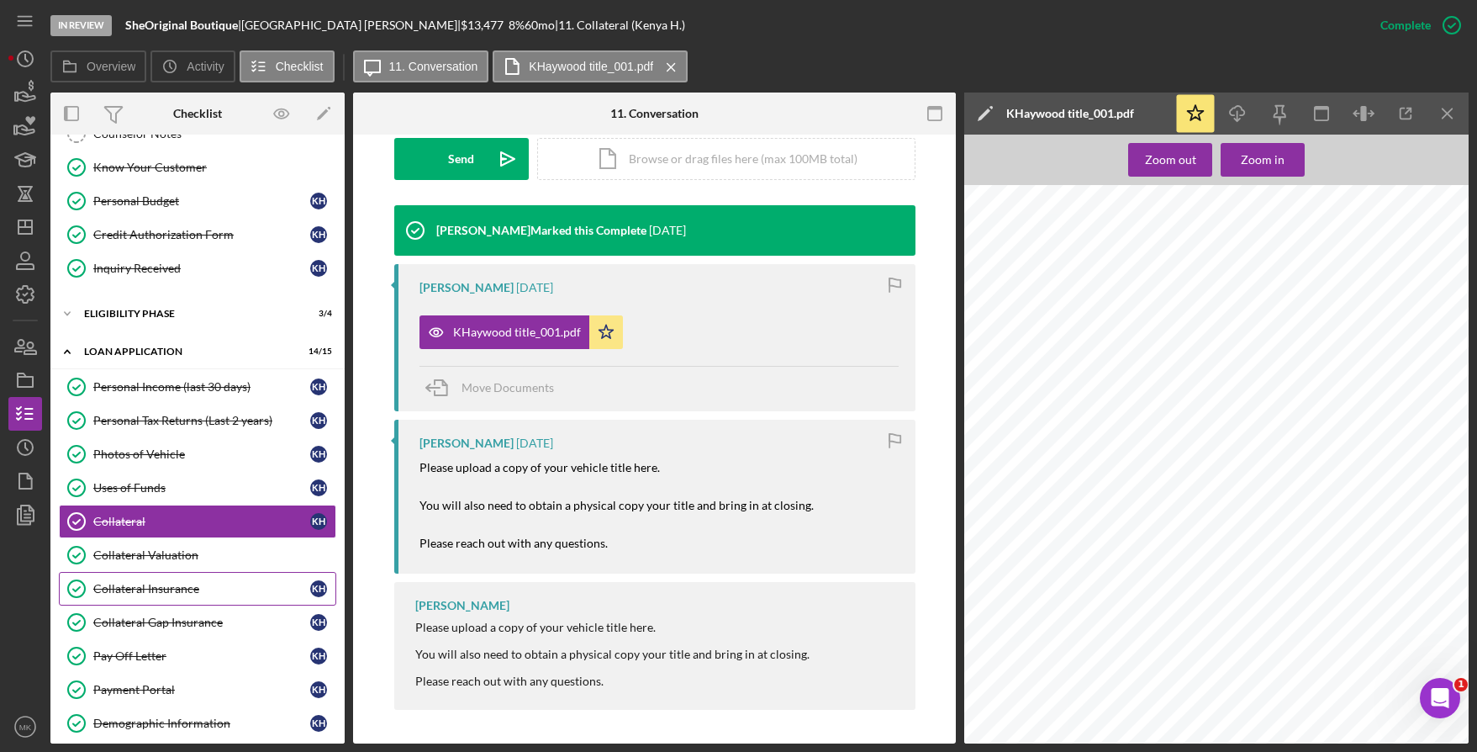
click at [164, 588] on div "Collateral Insurance" at bounding box center [201, 588] width 217 height 13
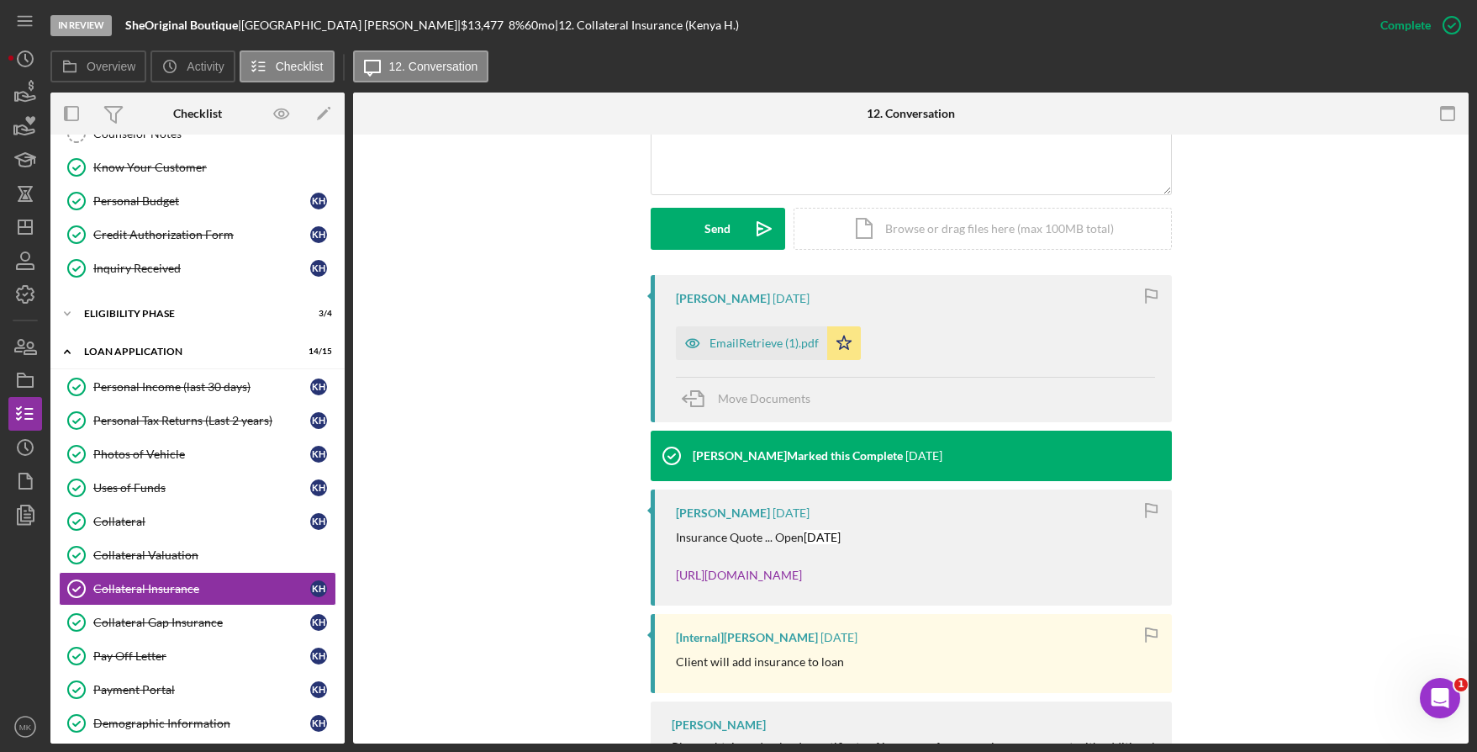
scroll to position [644, 0]
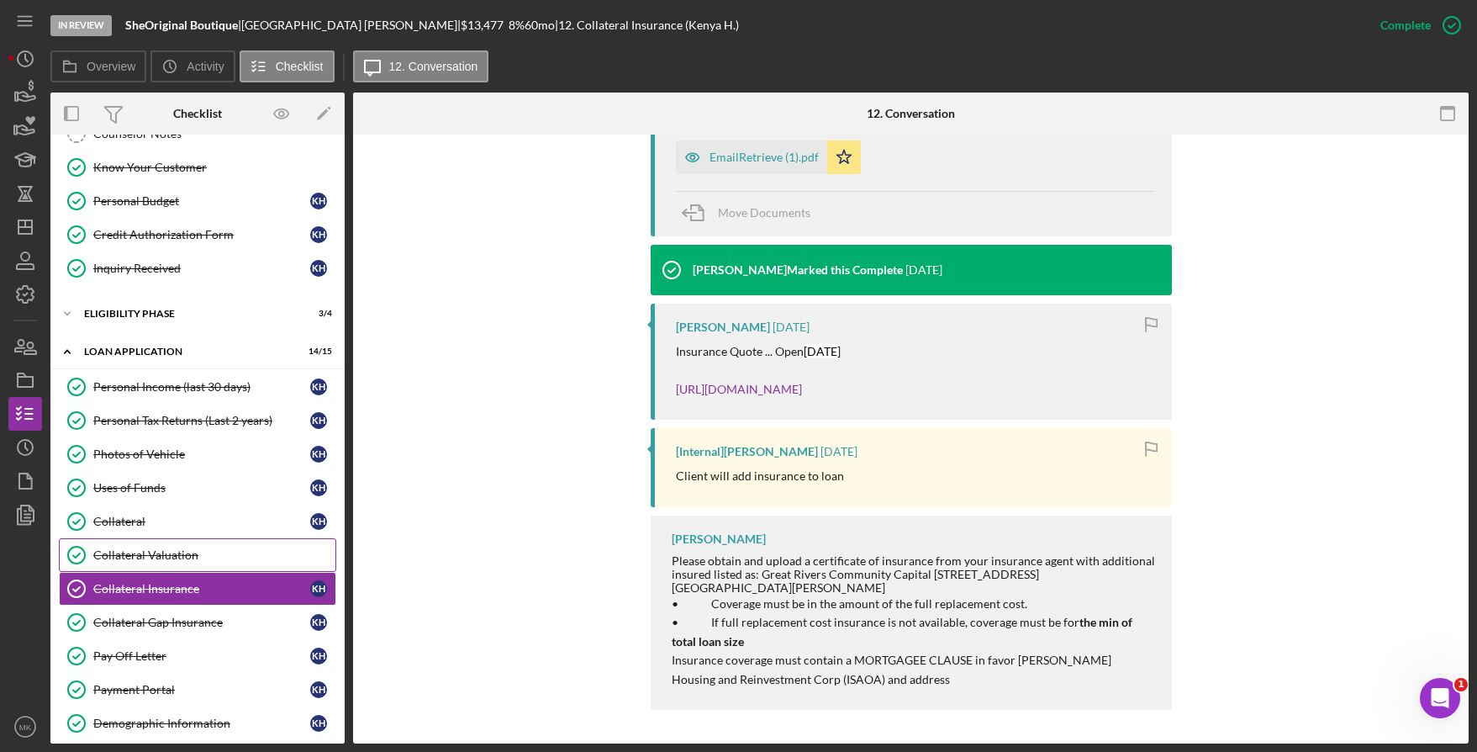
click at [198, 552] on div "Collateral Valuation" at bounding box center [214, 554] width 242 height 13
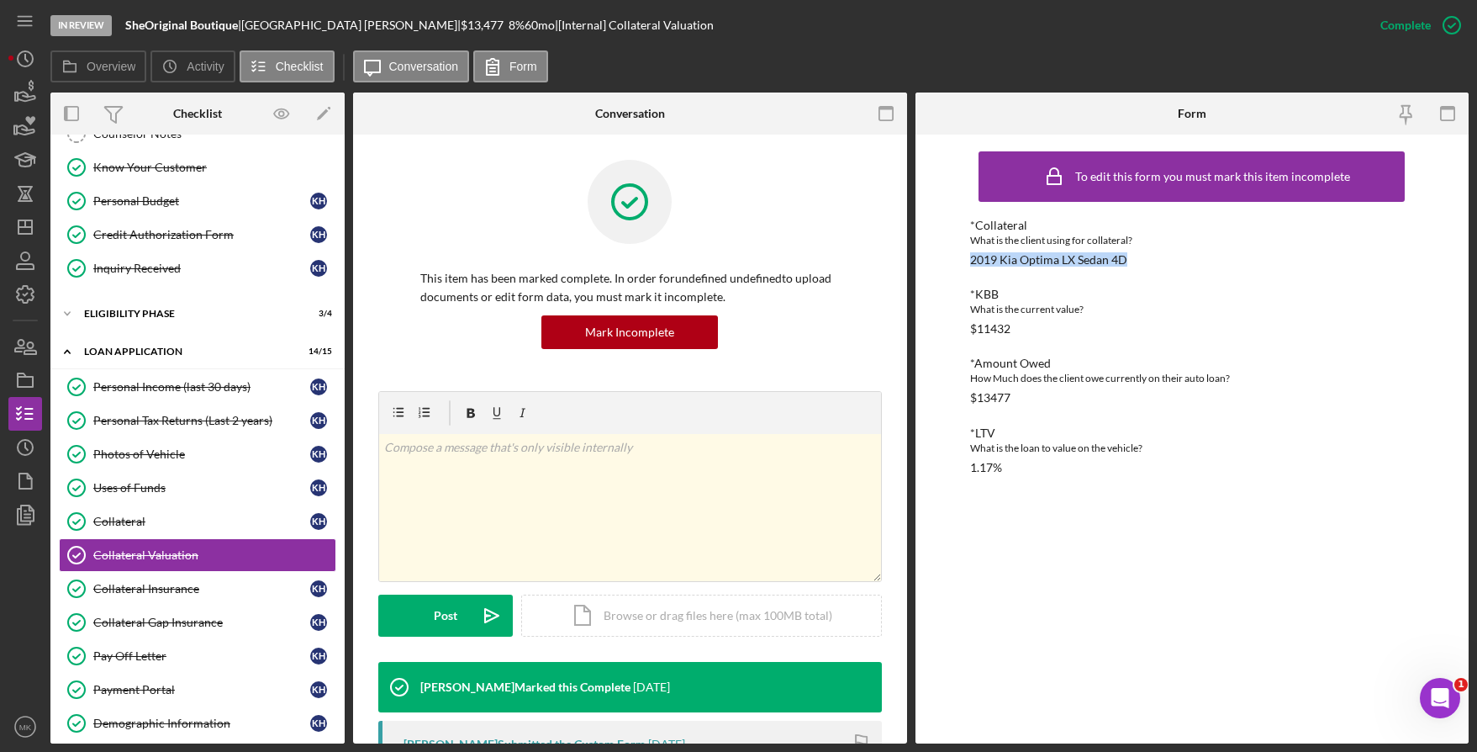
drag, startPoint x: 1150, startPoint y: 256, endPoint x: 969, endPoint y: 256, distance: 181.6
click at [969, 256] on div "To edit this form you must mark this item incomplete *Collateral What is the cl…" at bounding box center [1193, 439] width 554 height 609
copy div "2019 Kia Optima LX Sedan 4D"
drag, startPoint x: 144, startPoint y: 523, endPoint x: 699, endPoint y: 446, distance: 560.1
click at [144, 523] on div "Collateral" at bounding box center [201, 521] width 217 height 13
